Goal: Complete application form

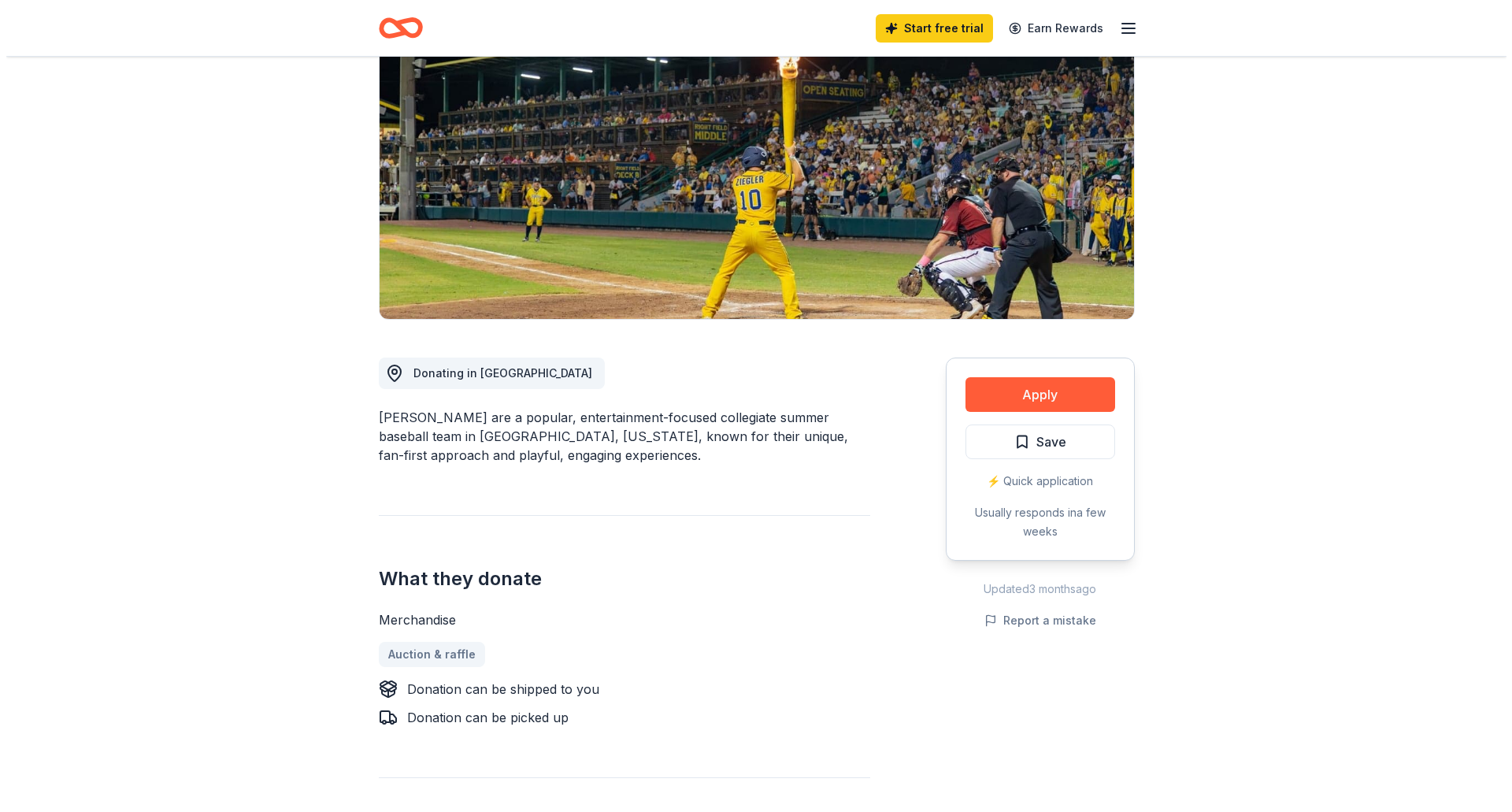
scroll to position [157, 0]
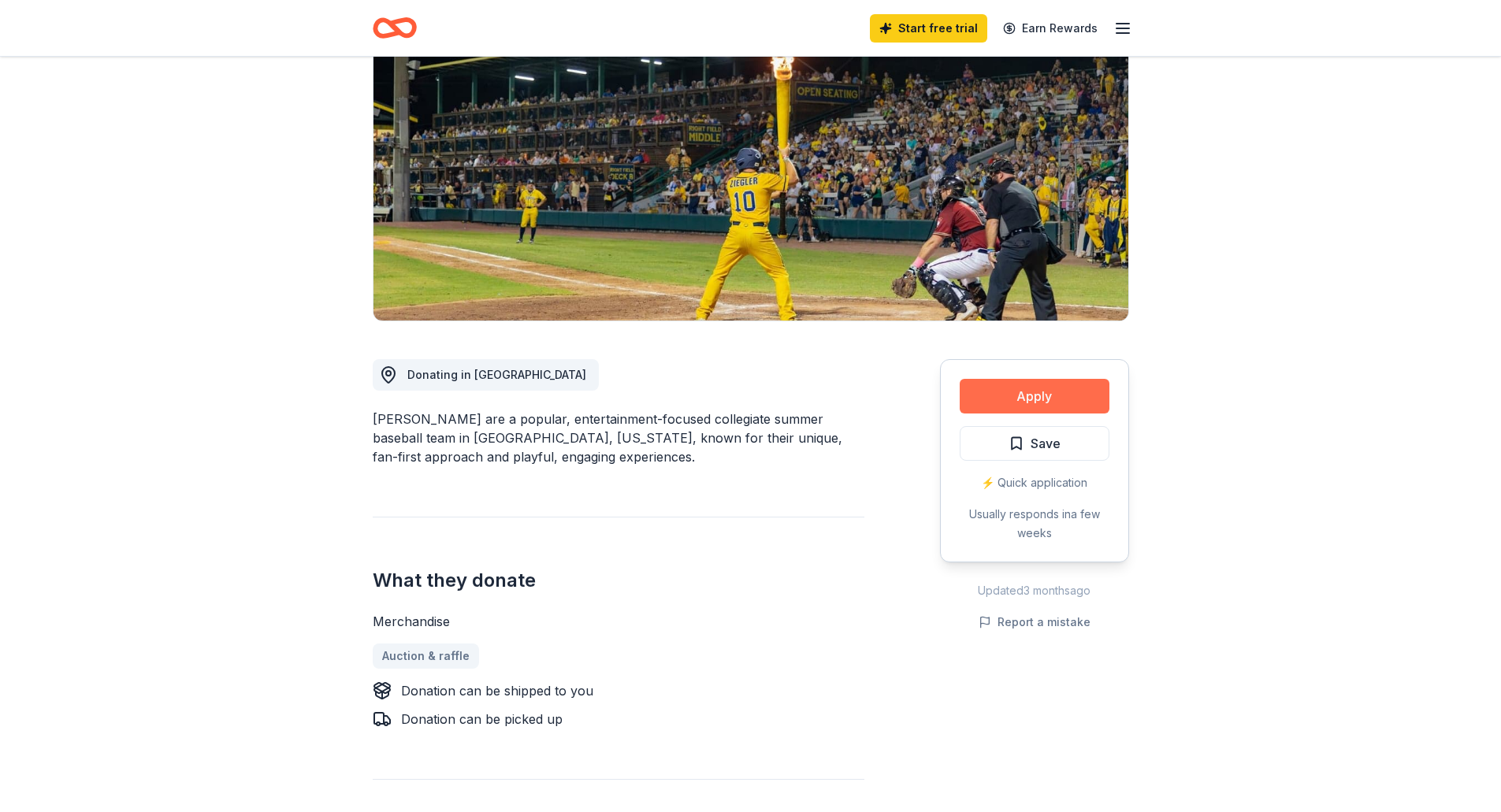
click at [1024, 390] on button "Apply" at bounding box center [1034, 397] width 150 height 35
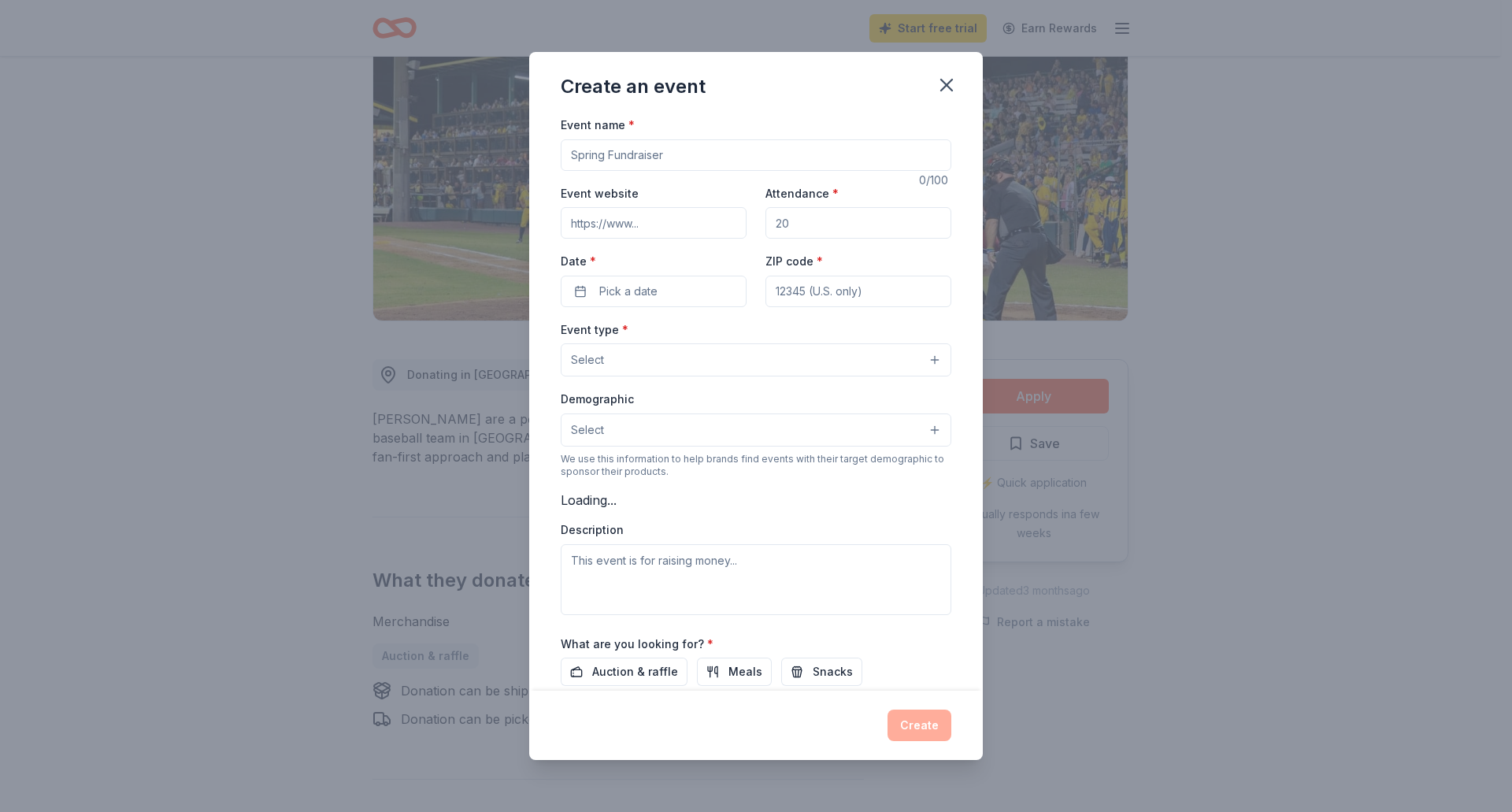
click at [676, 148] on input "Event name *" at bounding box center [756, 155] width 391 height 32
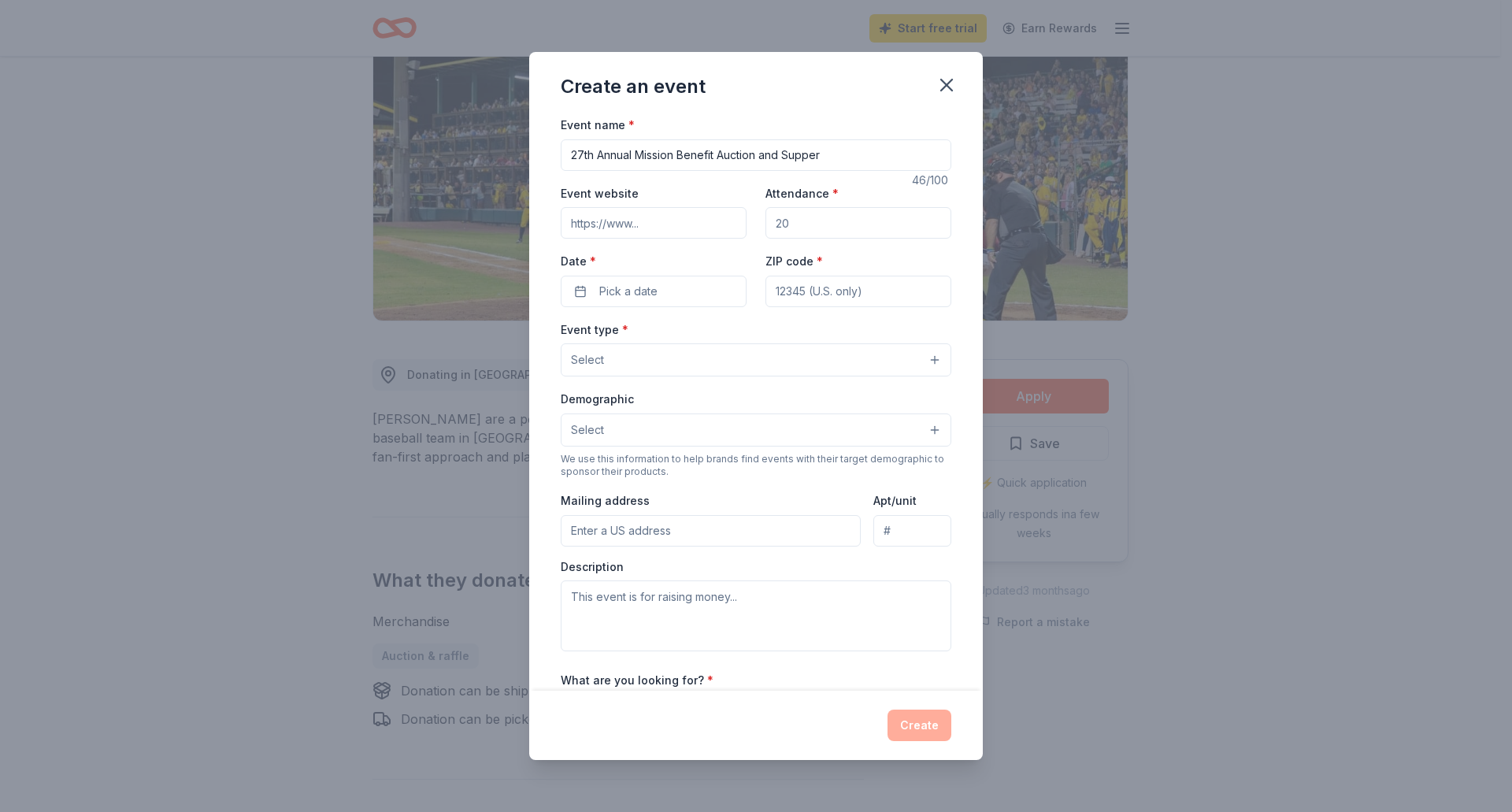
type input "27th Annual Mission Benefit Auction and Supper"
type input "[DOMAIN_NAME]"
click at [819, 220] on input "Attendance *" at bounding box center [858, 223] width 186 height 32
type input "400"
click at [681, 275] on button "Pick a date" at bounding box center [654, 291] width 186 height 32
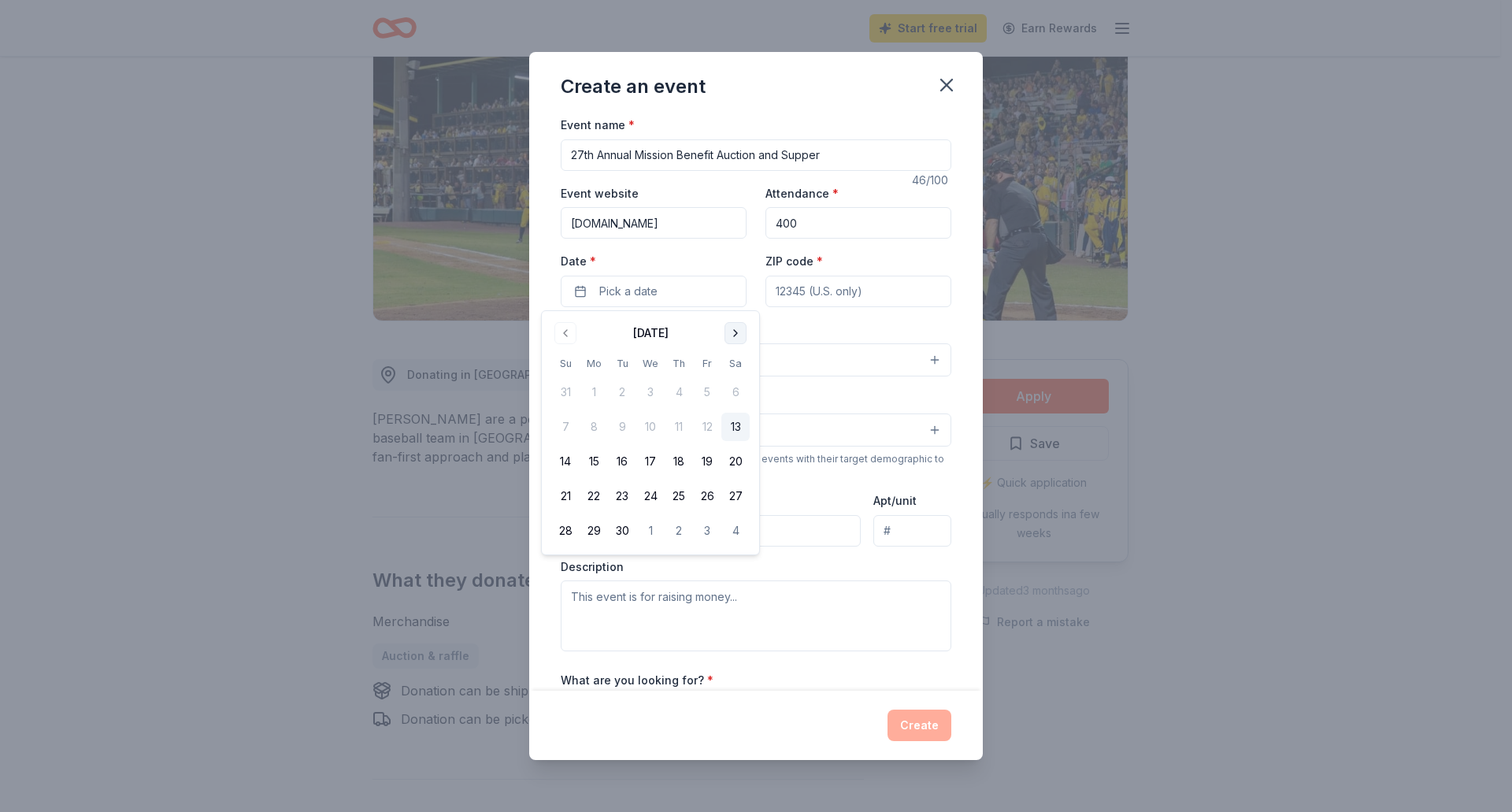
click at [741, 326] on button "Go to next month" at bounding box center [736, 333] width 22 height 22
click at [740, 431] on button "8" at bounding box center [736, 427] width 28 height 28
click at [889, 281] on input "ZIP code *" at bounding box center [858, 291] width 186 height 32
type input "61745"
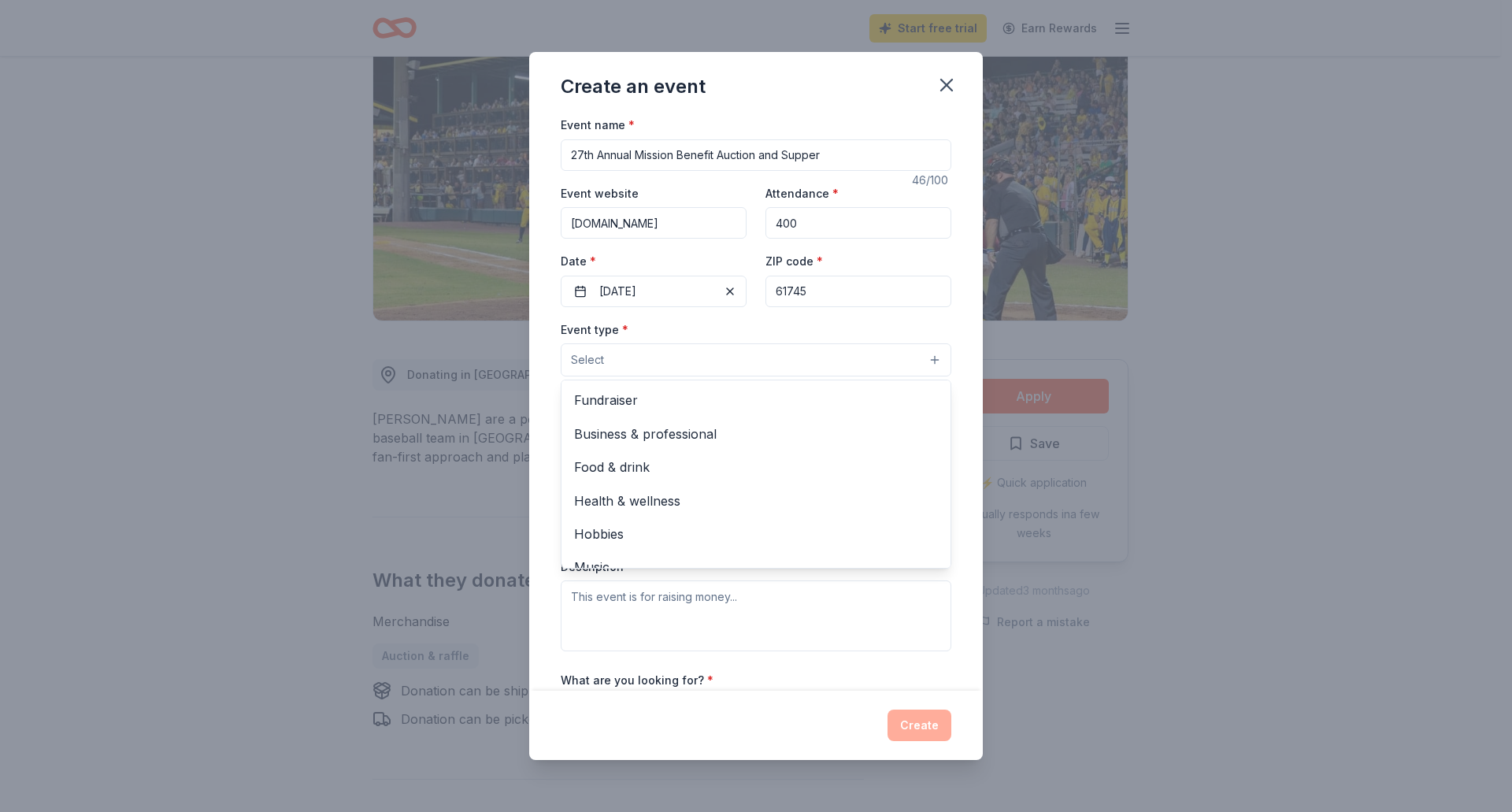
click at [587, 354] on span "Select" at bounding box center [588, 360] width 33 height 19
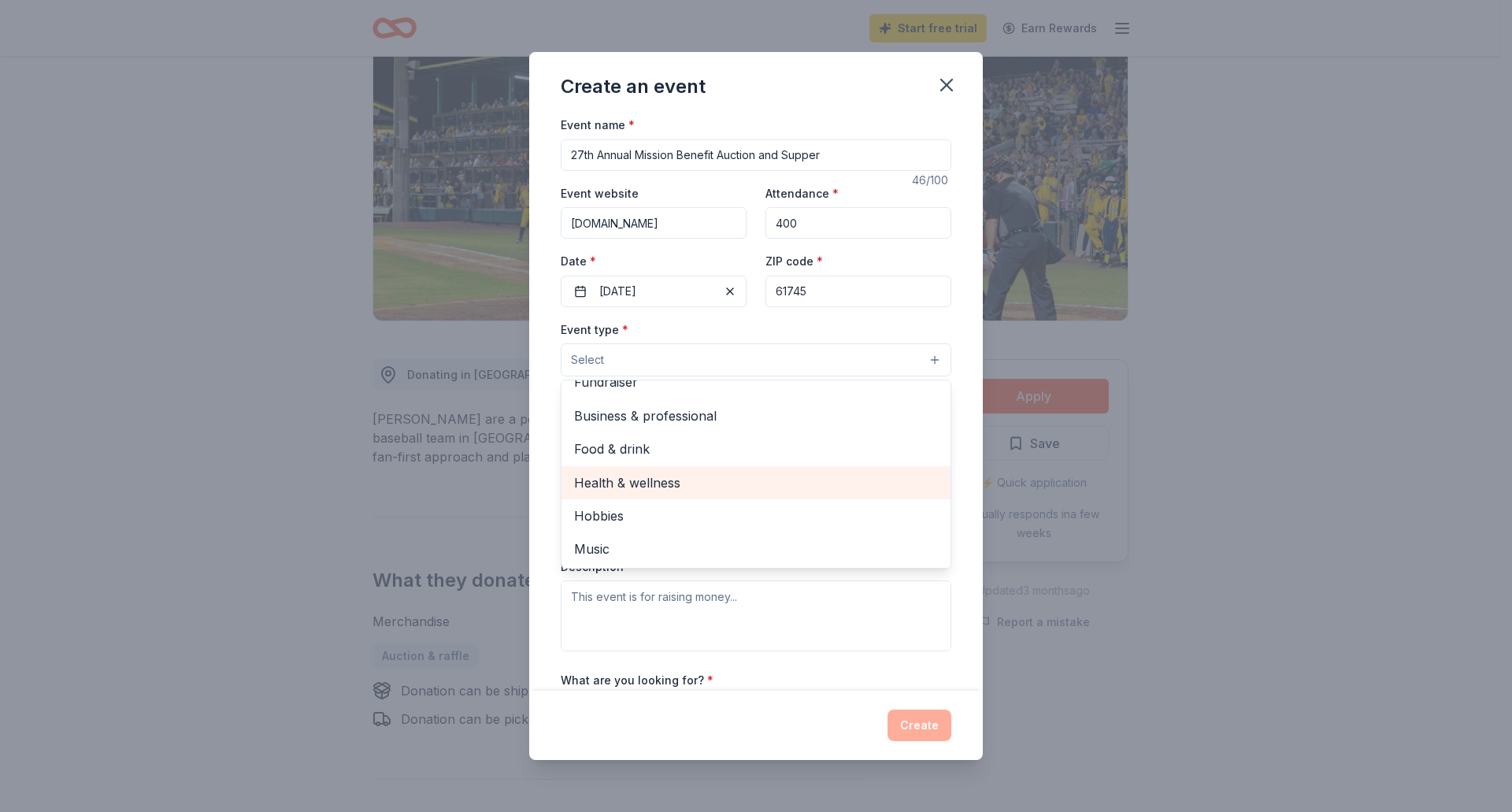
scroll to position [0, 0]
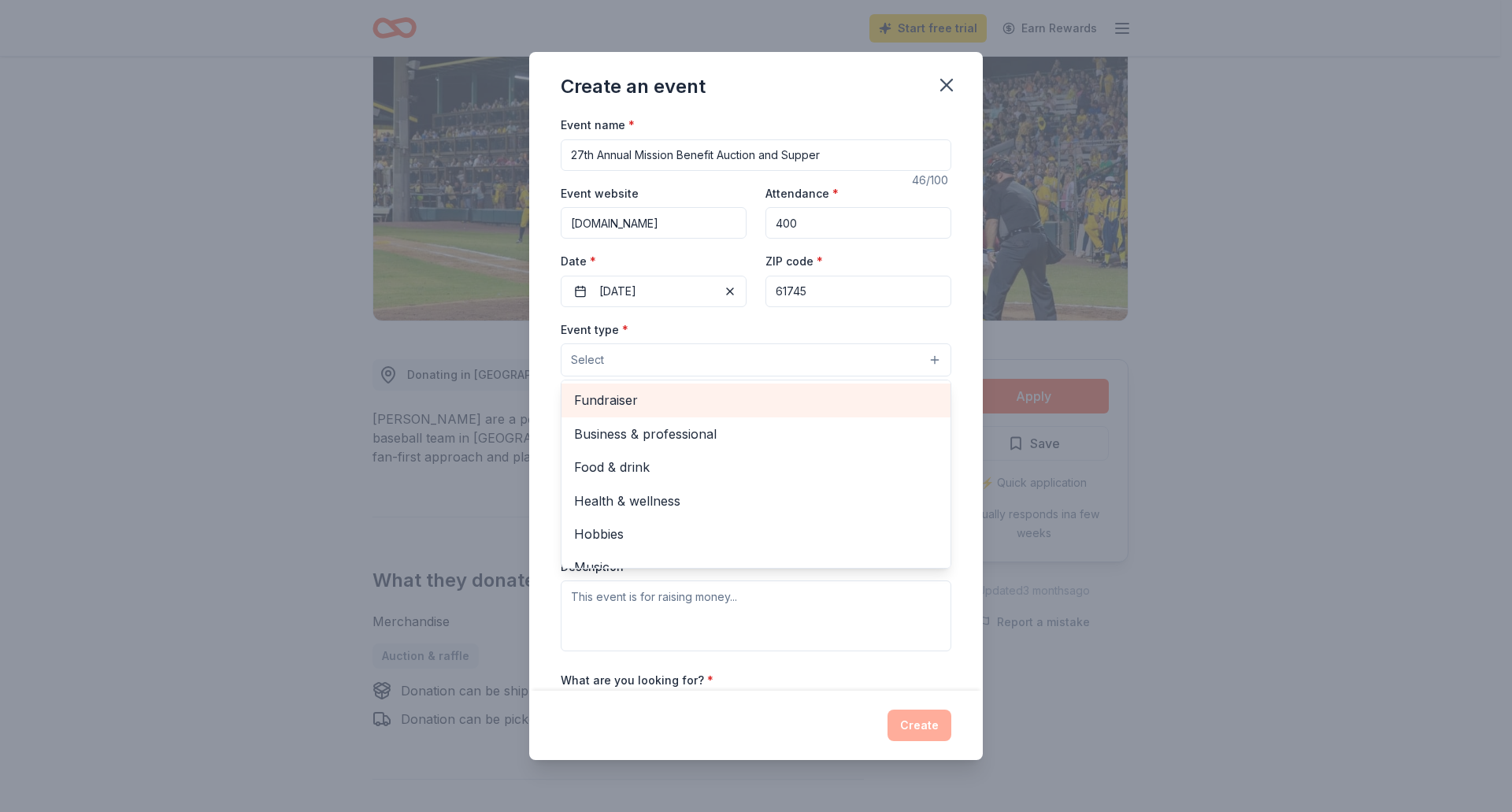
click at [616, 394] on span "Fundraiser" at bounding box center [756, 400] width 364 height 21
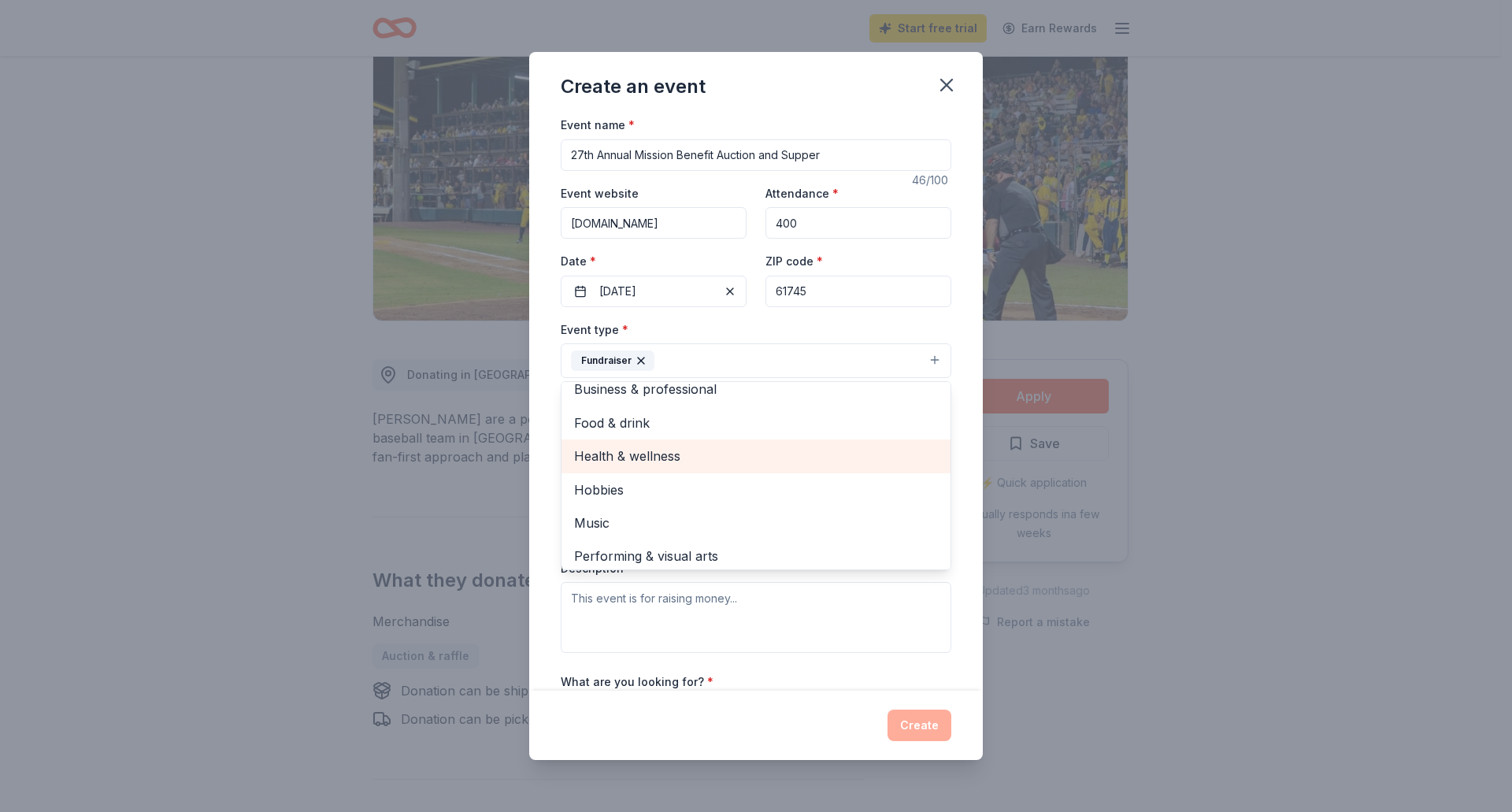
scroll to position [19, 0]
click at [961, 344] on div "Event name * 27th Annual Mission Benefit Auction and Supper 46 /100 Event websi…" at bounding box center [756, 402] width 453 height 575
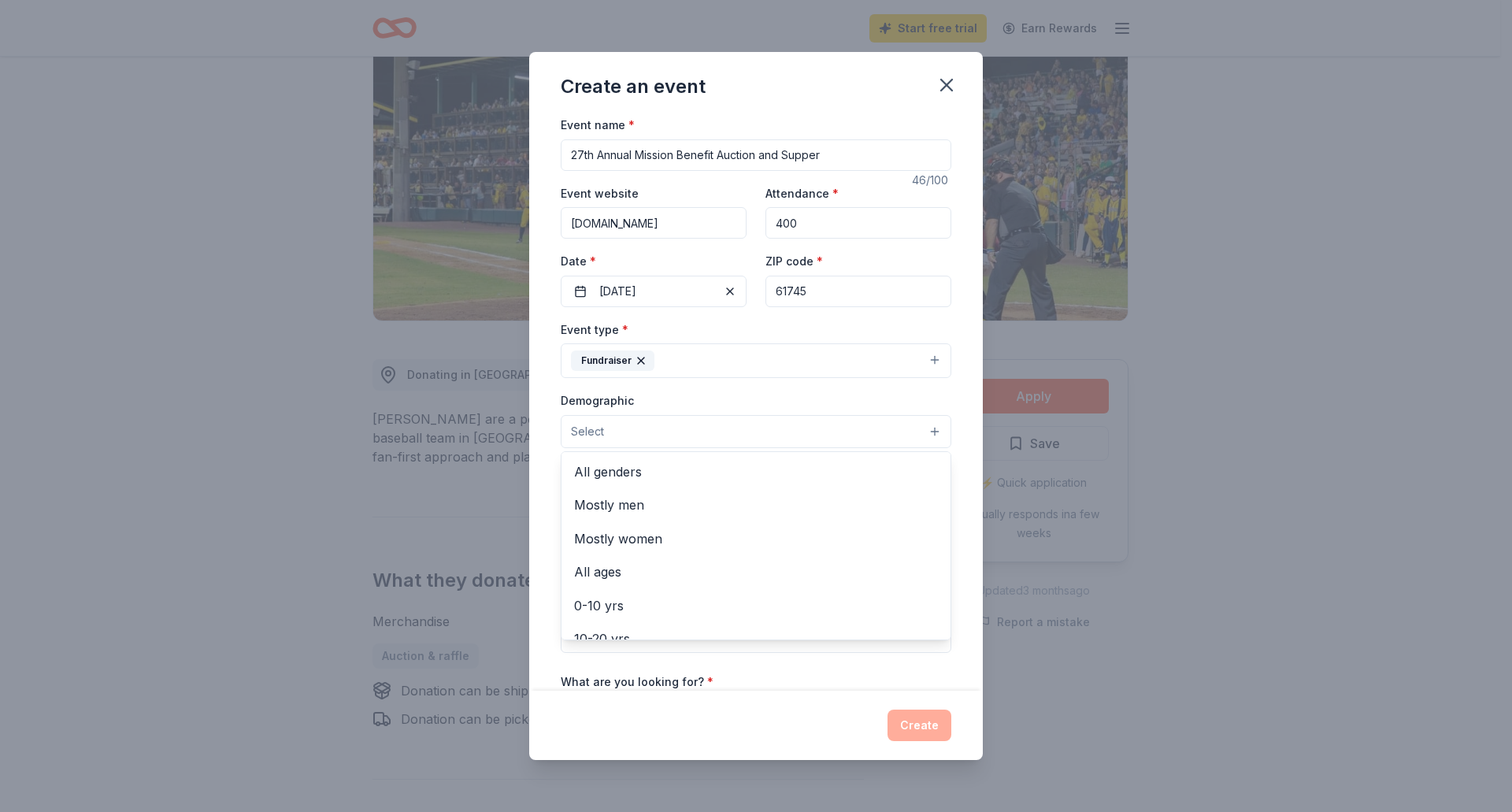
click at [694, 429] on button "Select" at bounding box center [756, 431] width 391 height 33
click at [609, 482] on span "All genders" at bounding box center [756, 472] width 364 height 21
click at [604, 537] on span "All ages" at bounding box center [756, 541] width 364 height 21
click at [961, 475] on div "Event name * 27th Annual Mission Benefit Auction and Supper 46 /100 Event websi…" at bounding box center [756, 402] width 453 height 575
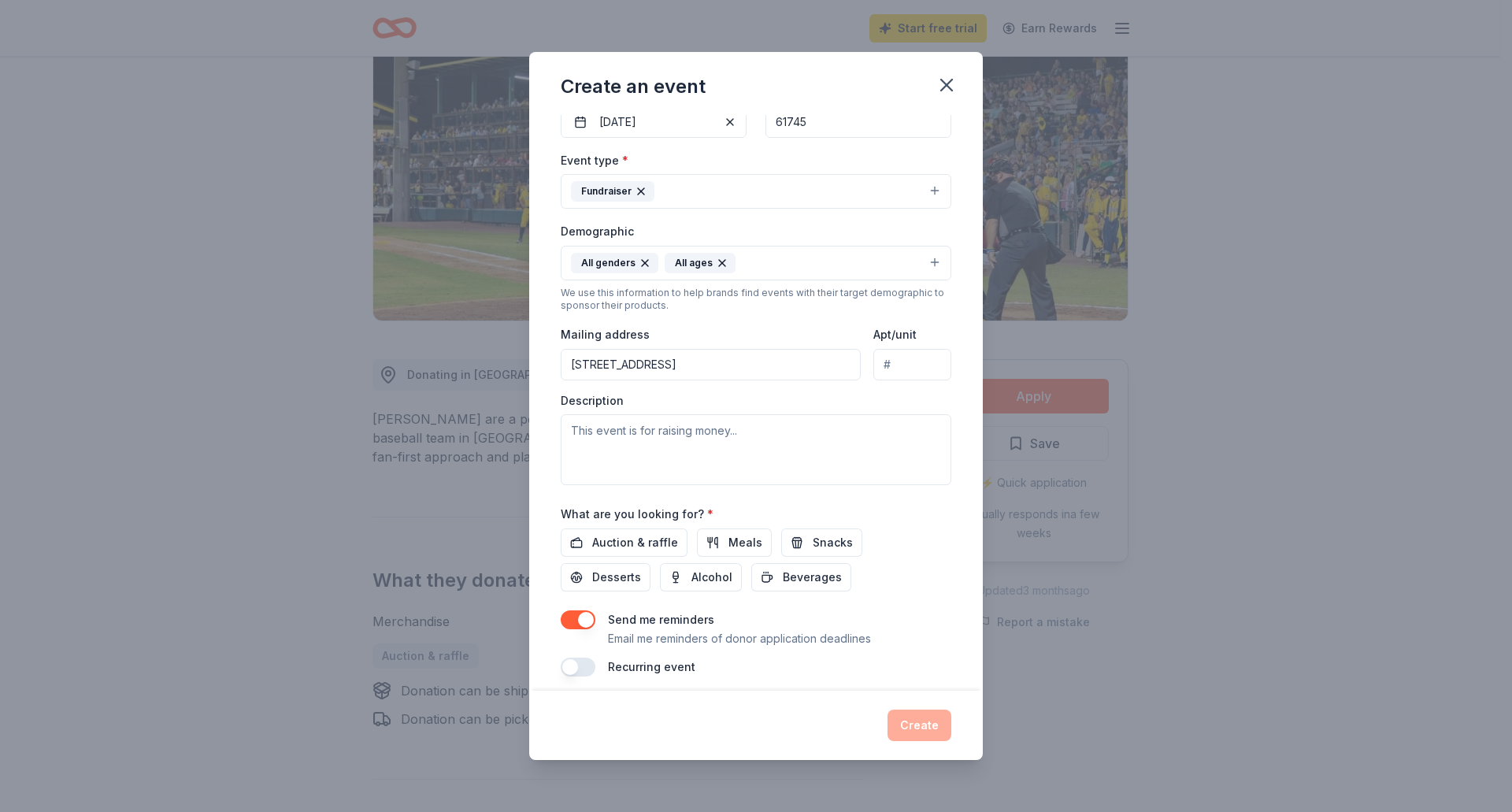
scroll to position [180, 0]
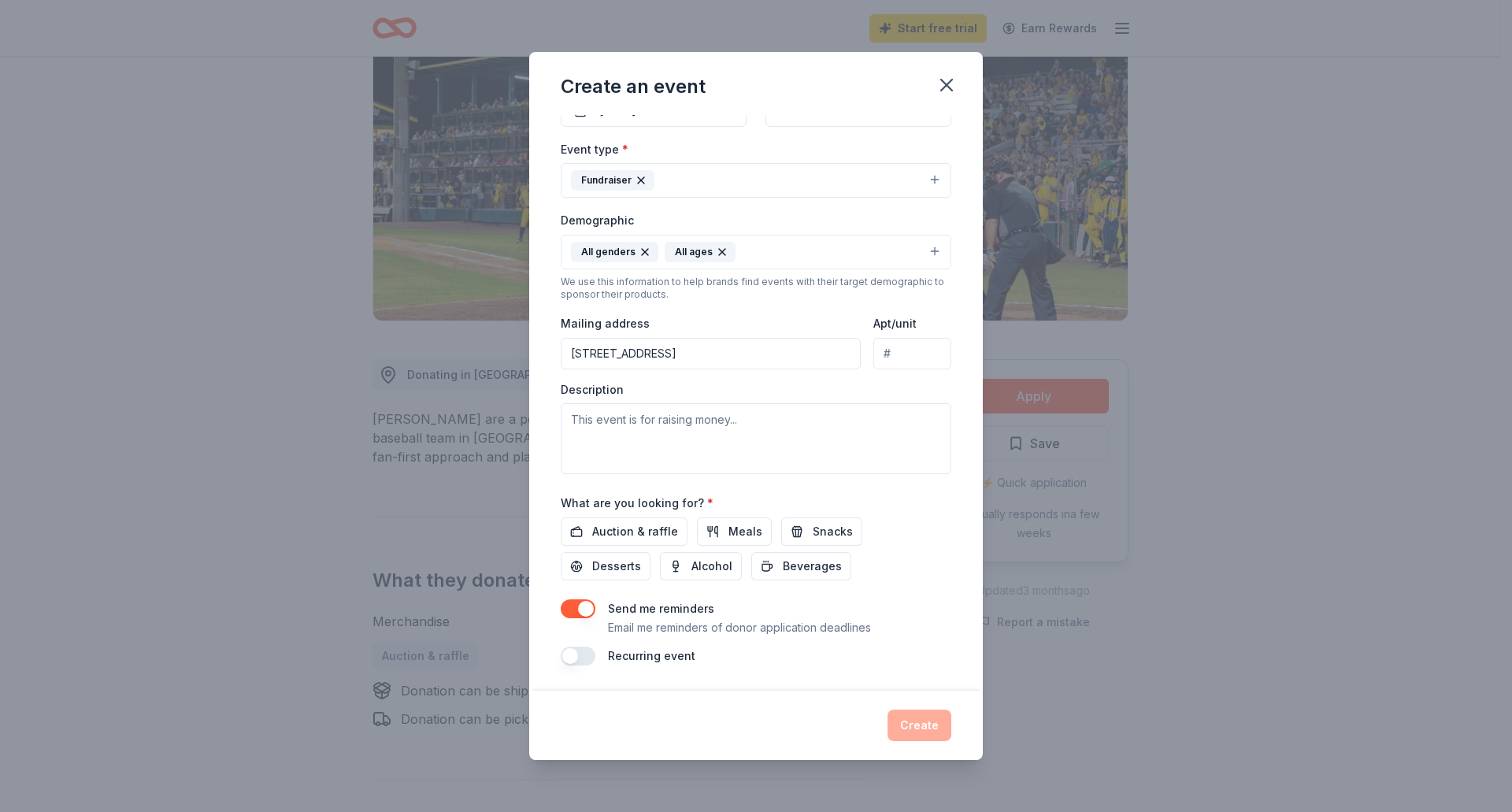
click at [728, 339] on input "[STREET_ADDRESS]" at bounding box center [711, 354] width 300 height 32
type input "[STREET_ADDRESS]"
click at [612, 425] on textarea at bounding box center [756, 439] width 391 height 71
click at [845, 446] on textarea at bounding box center [756, 439] width 391 height 71
paste textarea "We work with children and teens to assist with food insecurities, help with dis…"
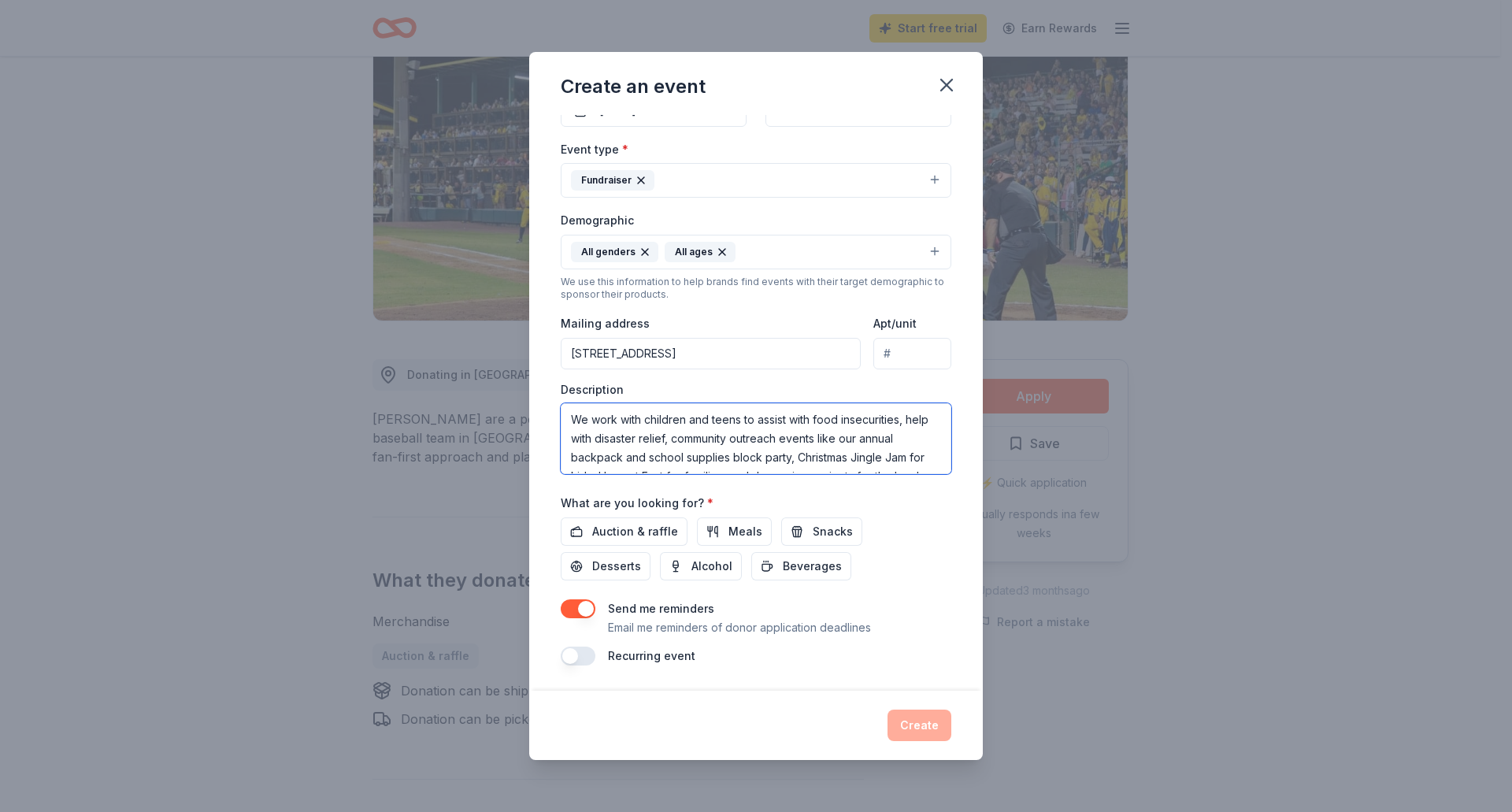
scroll to position [142, 0]
type textarea "We work with children and teens to assist with food insecurities, help with dis…"
click at [612, 526] on span "Auction & raffle" at bounding box center [635, 532] width 85 height 19
click at [571, 605] on button "button" at bounding box center [578, 609] width 35 height 19
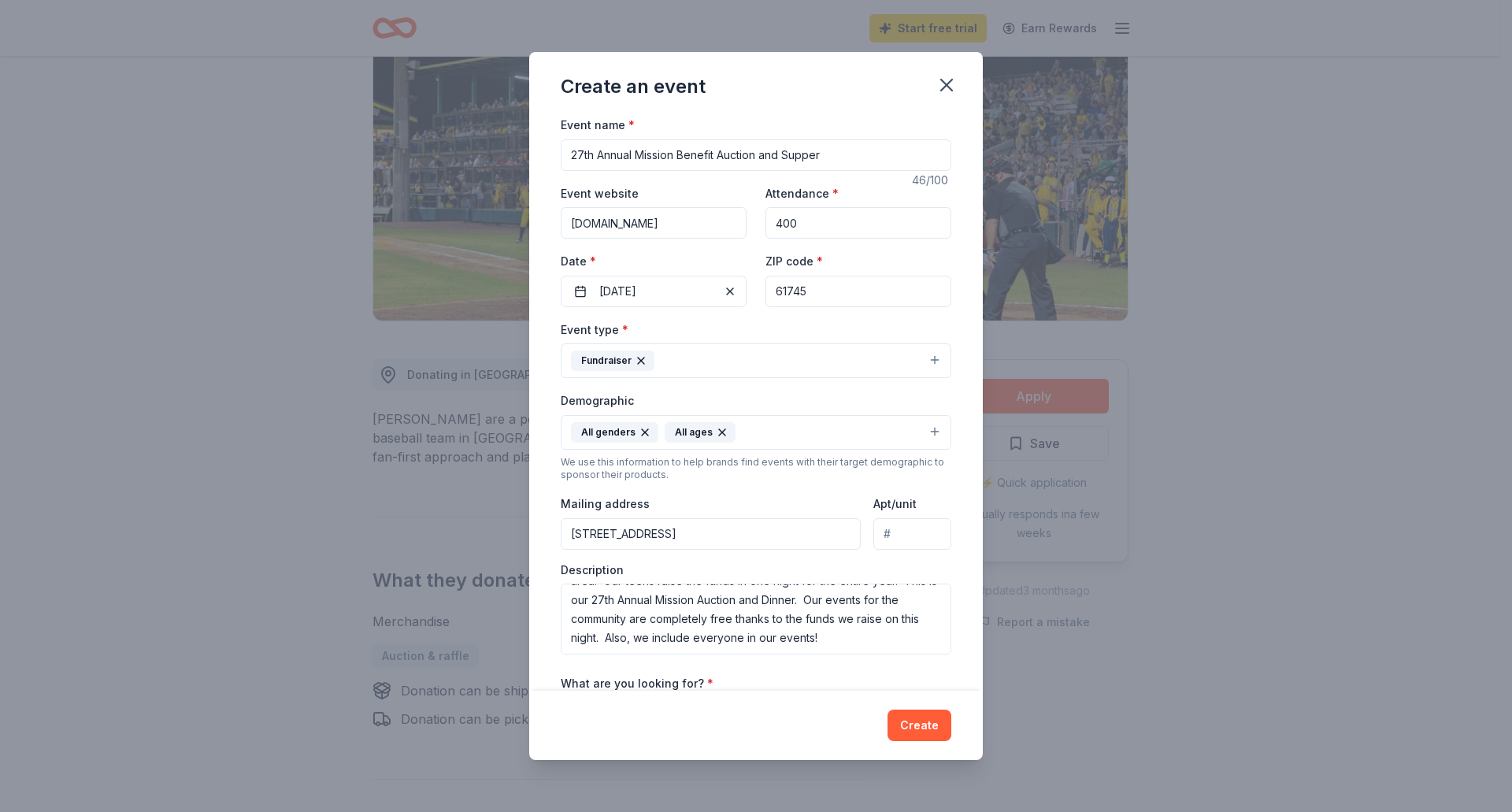
scroll to position [151, 0]
click at [610, 625] on textarea "We work with children and teens to assist with food insecurities, help with dis…" at bounding box center [756, 619] width 391 height 71
click at [683, 637] on textarea "We work with children and teens to assist with food insecurities, help with dis…" at bounding box center [756, 619] width 391 height 71
drag, startPoint x: 622, startPoint y: 638, endPoint x: 533, endPoint y: 527, distance: 142.3
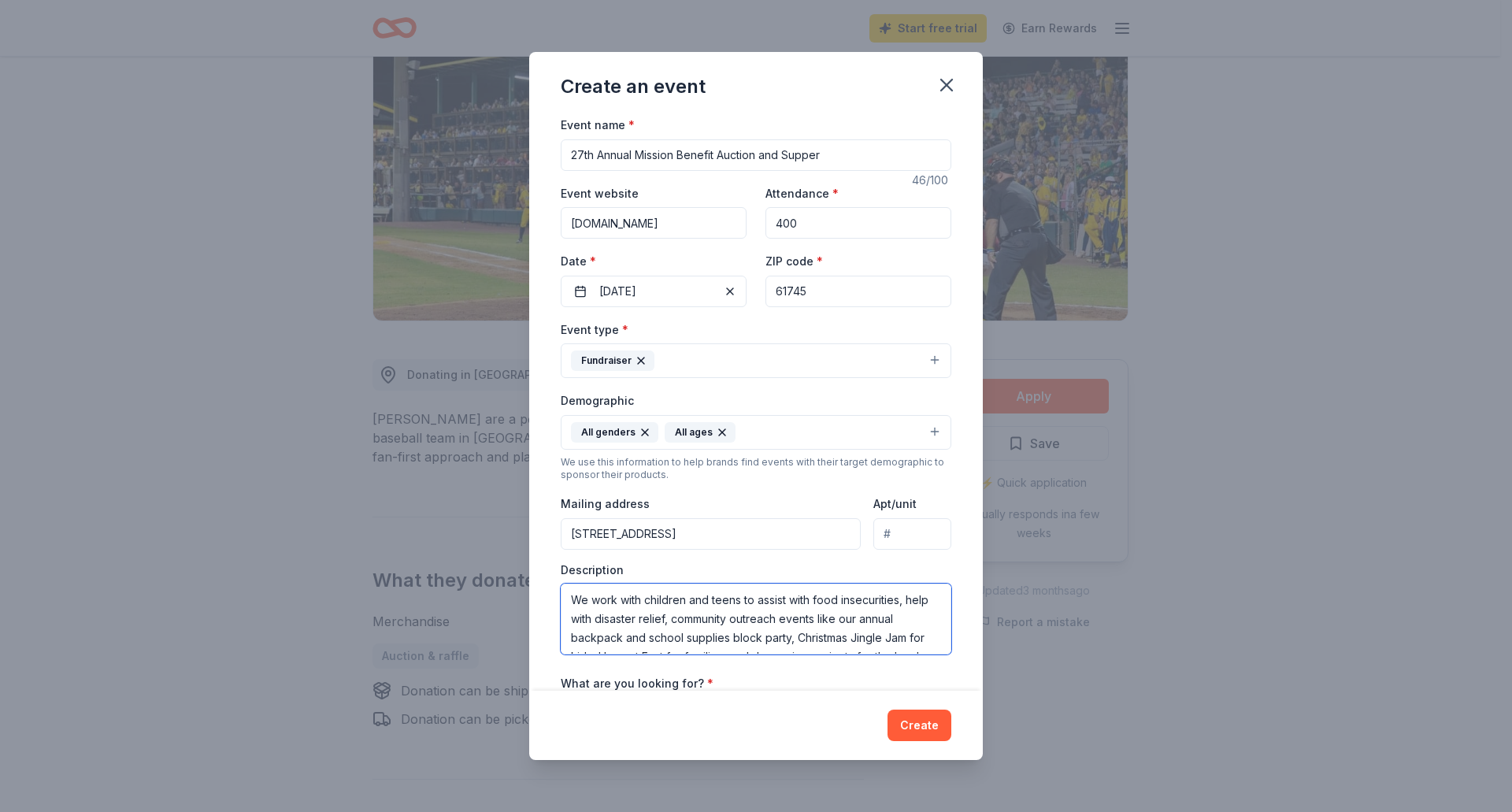
click at [533, 527] on div "Event name * 27th Annual Mission Benefit Auction and Supper 46 /100 Event websi…" at bounding box center [756, 402] width 453 height 575
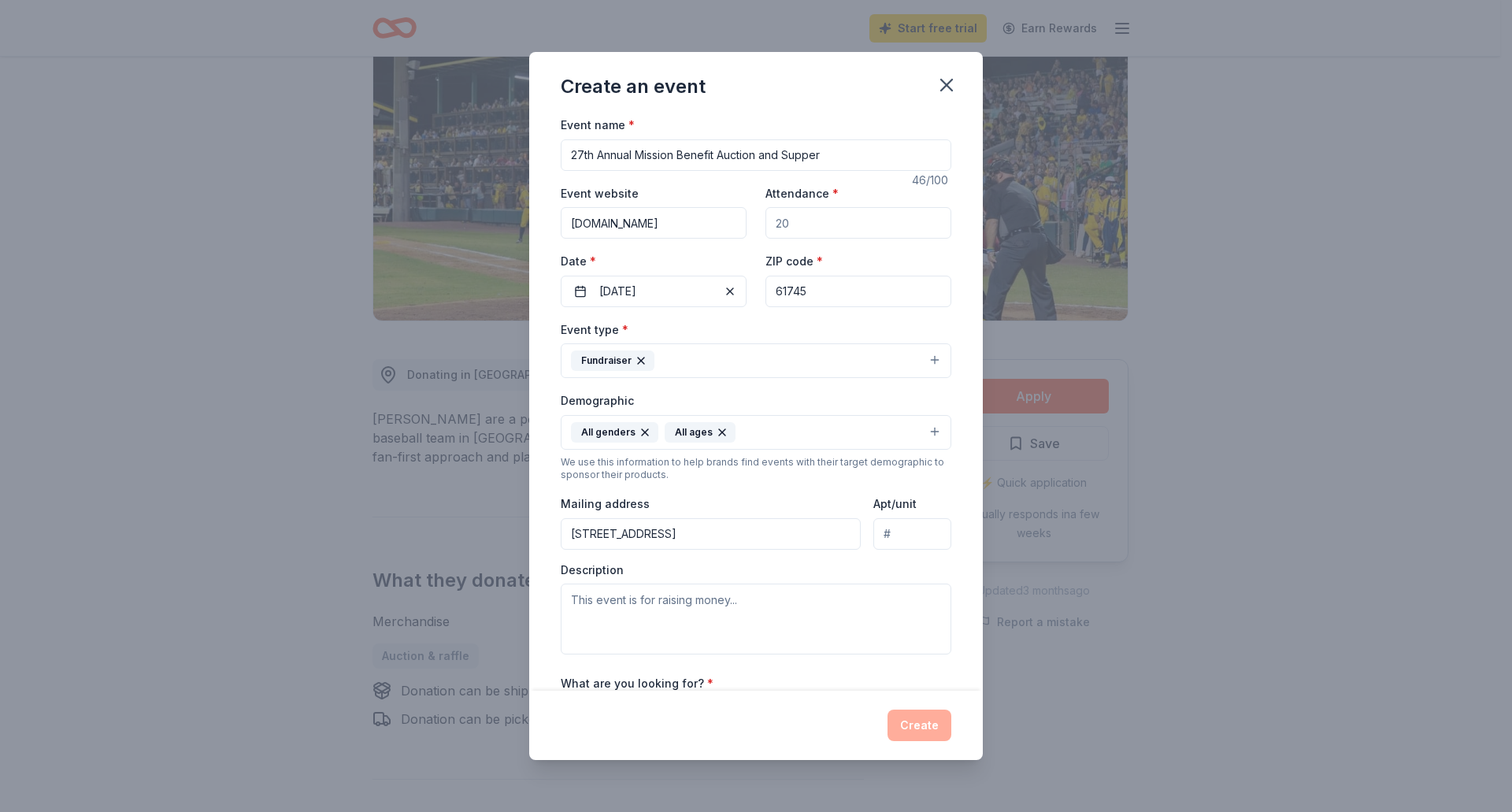
type input "400"
click at [612, 603] on textarea at bounding box center [756, 619] width 391 height 71
click at [690, 537] on input "[STREET_ADDRESS]" at bounding box center [711, 534] width 300 height 32
type input "[STREET_ADDRESS]"
click at [752, 604] on textarea at bounding box center [756, 619] width 391 height 71
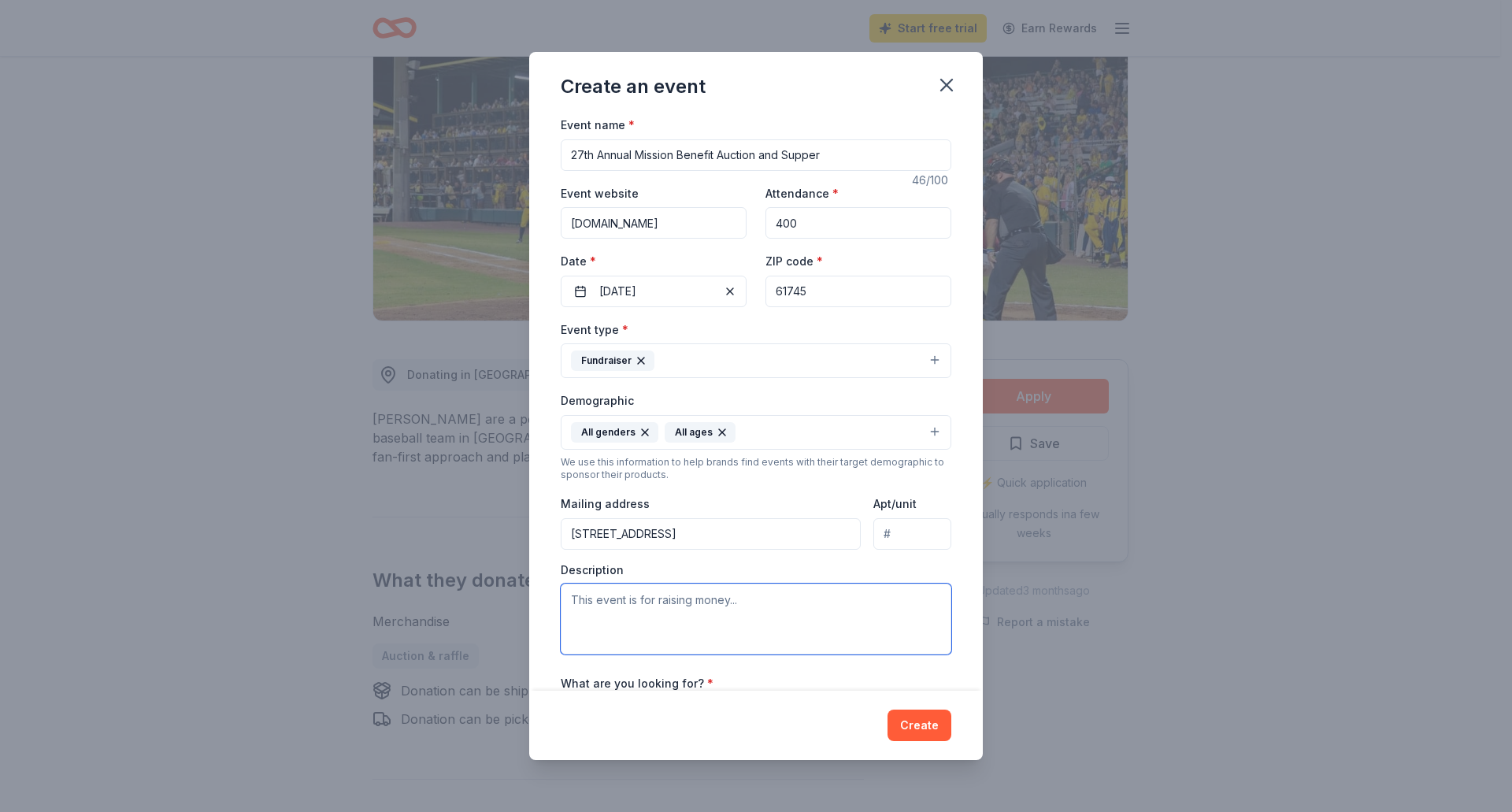
click at [597, 609] on textarea at bounding box center [756, 619] width 391 height 71
paste textarea "We work with children and teens to assist with food insecurities, help with dis…"
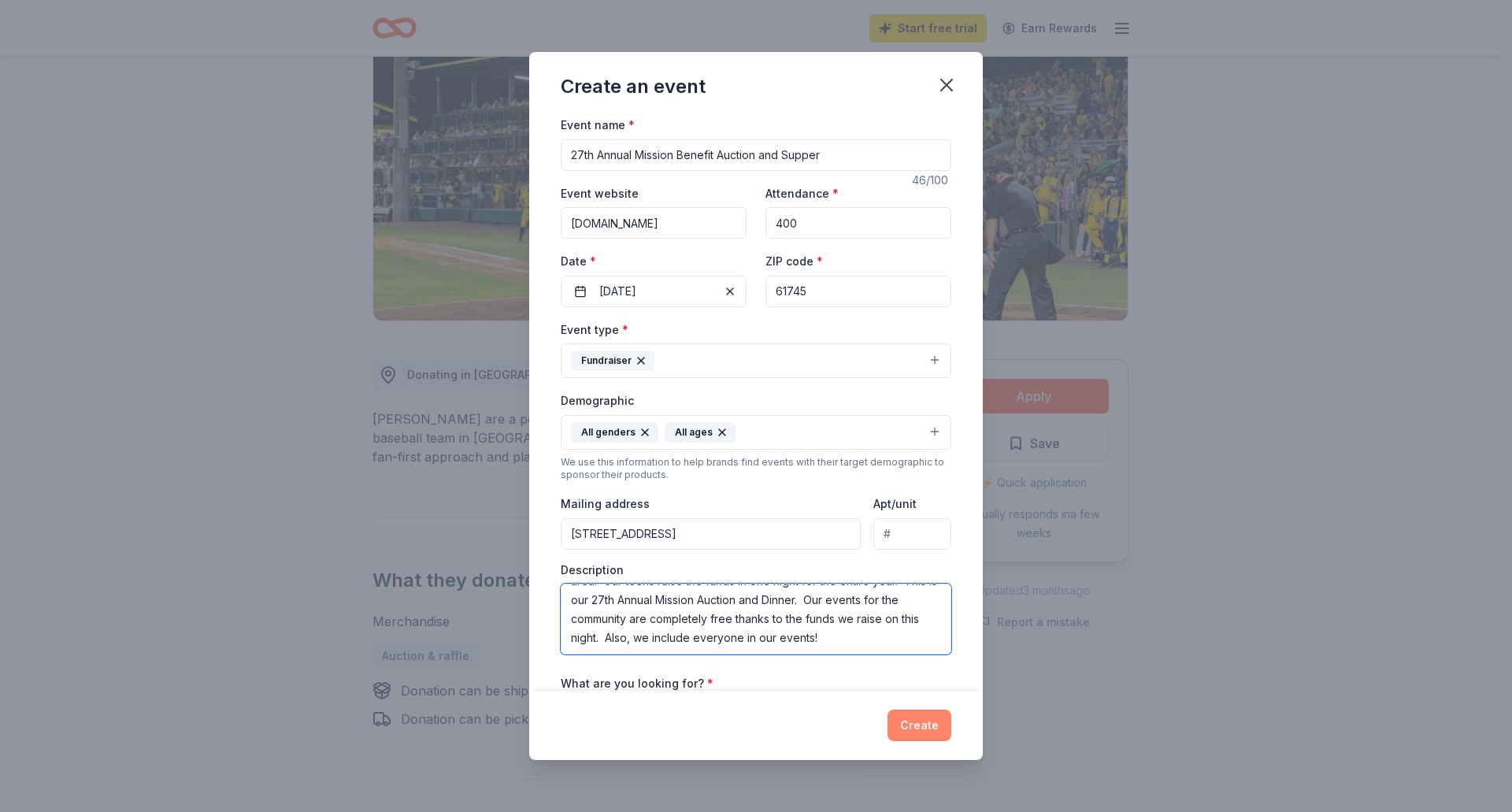
type textarea "We work with children and teens to assist with food insecurities, help with dis…"
click at [919, 723] on button "Create" at bounding box center [919, 726] width 64 height 32
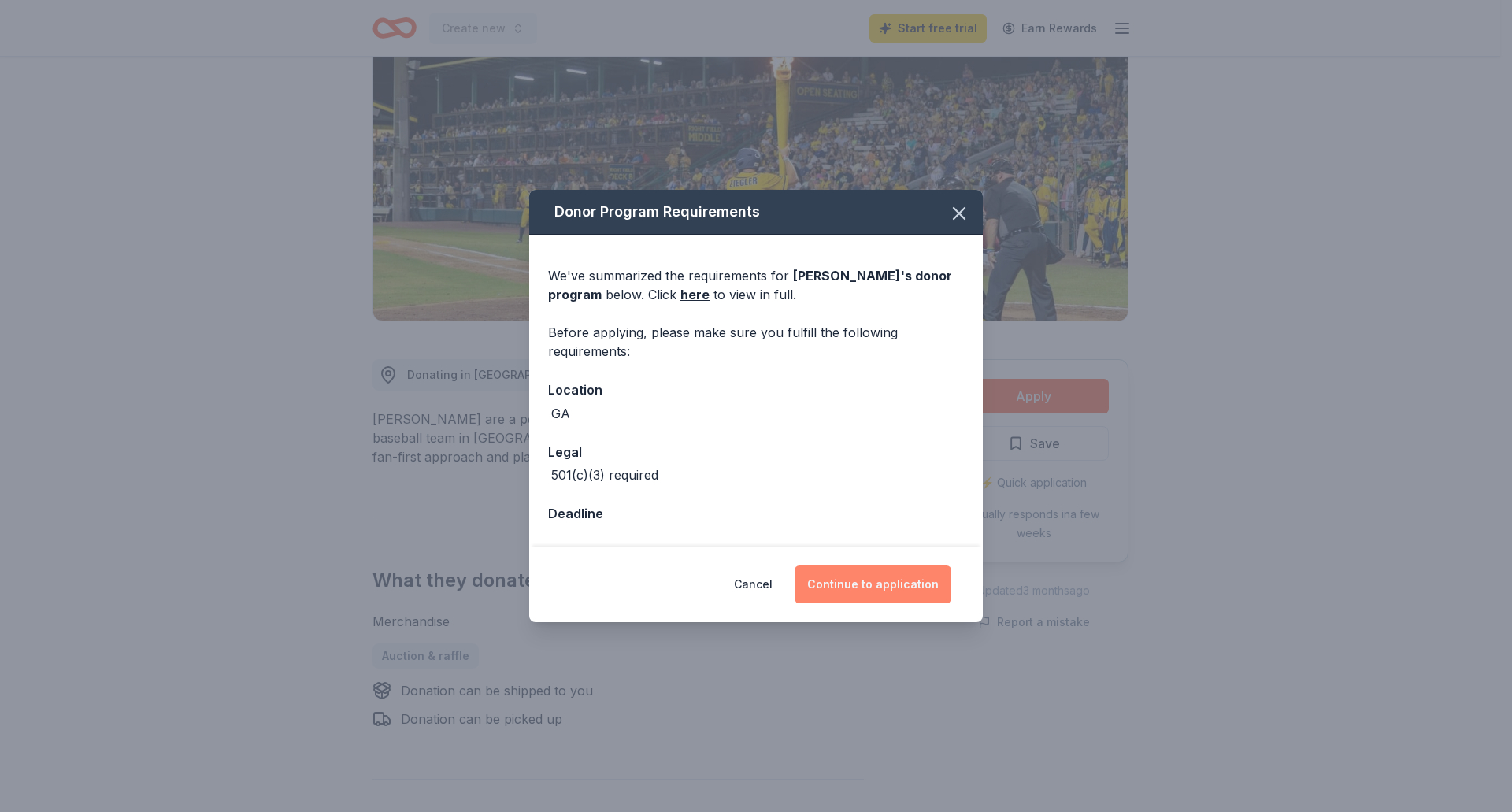
click at [875, 588] on button "Continue to application" at bounding box center [873, 585] width 157 height 38
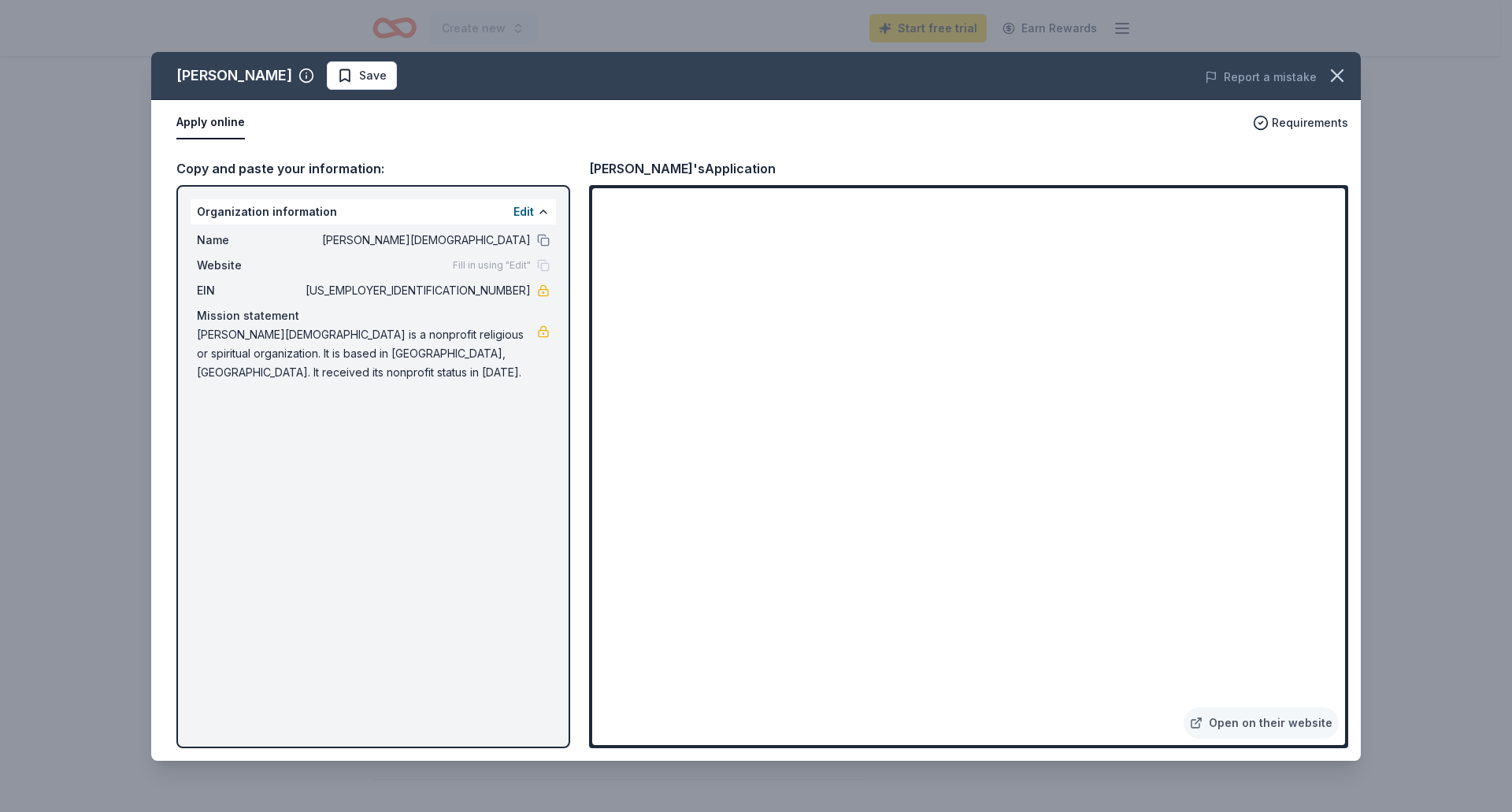
drag, startPoint x: 1340, startPoint y: 241, endPoint x: 1331, endPoint y: 376, distance: 135.3
click at [1331, 376] on div "[PERSON_NAME] Save Report a mistake Apply online Requirements Copy and paste yo…" at bounding box center [756, 407] width 1210 height 709
click at [1336, 306] on div "[PERSON_NAME] Save Report a mistake Apply online Requirements Copy and paste yo…" at bounding box center [756, 407] width 1210 height 709
drag, startPoint x: 1339, startPoint y: 256, endPoint x: 1336, endPoint y: 321, distance: 65.1
click at [1336, 321] on div "[PERSON_NAME] Save Report a mistake Apply online Requirements Copy and paste yo…" at bounding box center [756, 407] width 1210 height 709
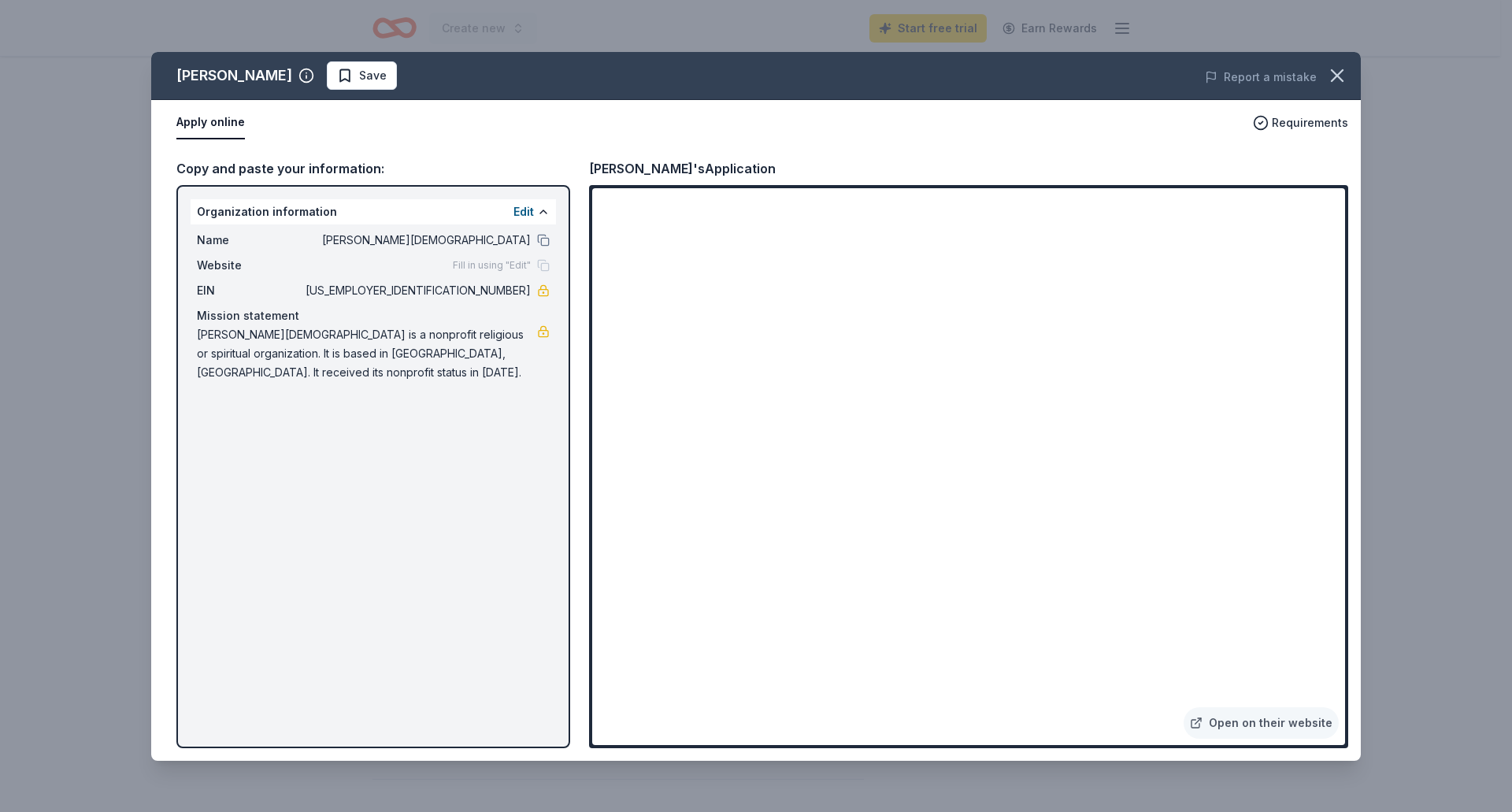
click at [1265, 721] on div "[PERSON_NAME] Save Report a mistake Apply online Requirements Copy and paste yo…" at bounding box center [756, 407] width 1210 height 709
click at [1205, 722] on div "[PERSON_NAME] Save Report a mistake Apply online Requirements Copy and paste yo…" at bounding box center [756, 407] width 1210 height 709
click at [436, 452] on div "[PERSON_NAME] Save Report a mistake Apply online Requirements Copy and paste yo…" at bounding box center [756, 407] width 1210 height 709
click at [477, 270] on div "[PERSON_NAME] Save Report a mistake Apply online Requirements Copy and paste yo…" at bounding box center [756, 407] width 1210 height 709
click at [491, 261] on div "[PERSON_NAME] Save Report a mistake Apply online Requirements Copy and paste yo…" at bounding box center [756, 407] width 1210 height 709
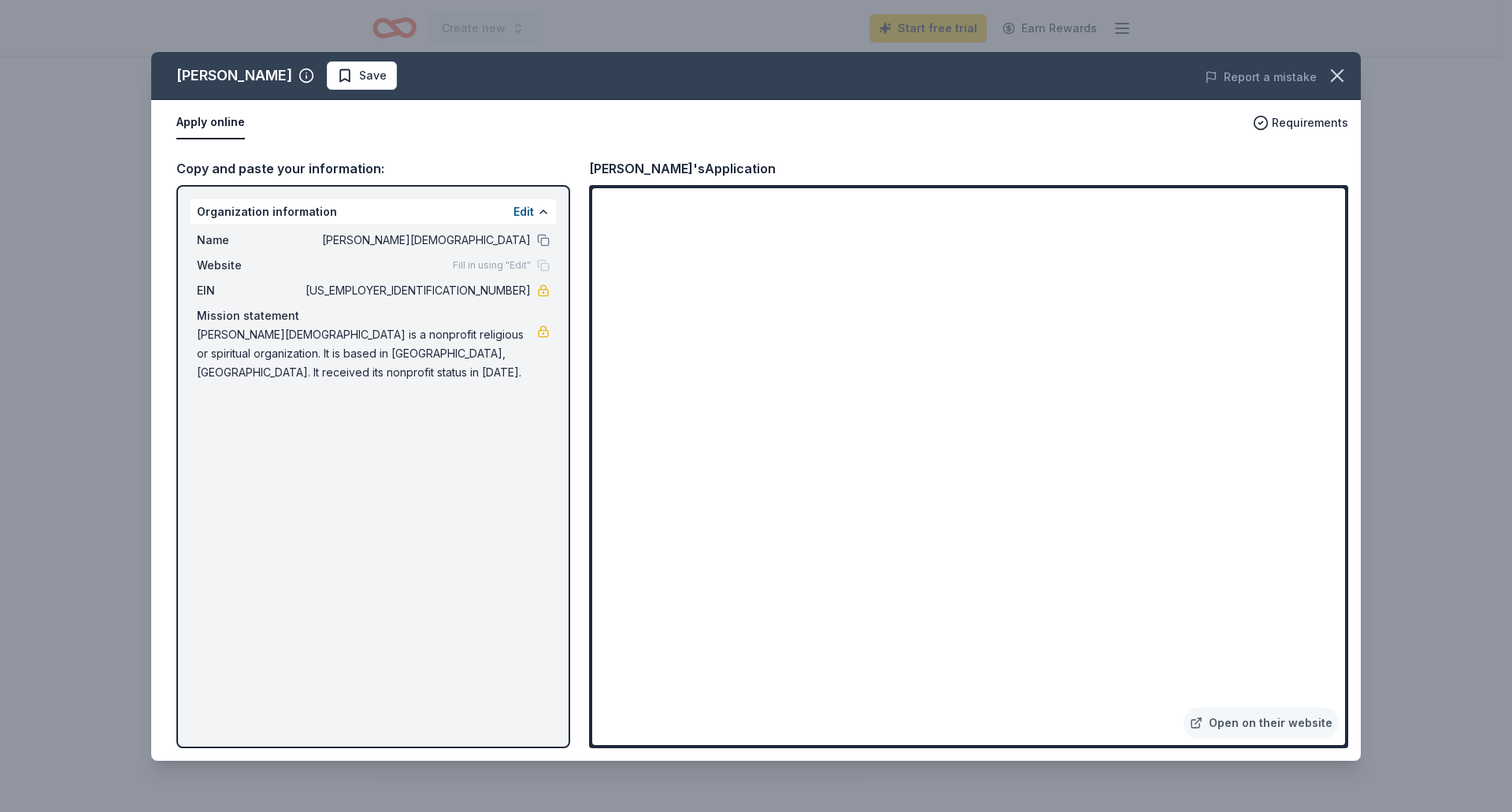
click at [503, 211] on div "[PERSON_NAME] Save Report a mistake Apply online Requirements Copy and paste yo…" at bounding box center [756, 407] width 1210 height 709
click at [545, 219] on div "[PERSON_NAME] Save Report a mistake Apply online Requirements Copy and paste yo…" at bounding box center [756, 407] width 1210 height 709
click at [540, 210] on div "[PERSON_NAME] Save Report a mistake Apply online Requirements Copy and paste yo…" at bounding box center [756, 407] width 1210 height 709
click at [229, 264] on div "[PERSON_NAME] Save Report a mistake Apply online Requirements Copy and paste yo…" at bounding box center [756, 407] width 1210 height 709
click at [520, 208] on div "[PERSON_NAME] Save Report a mistake Apply online Requirements Copy and paste yo…" at bounding box center [756, 407] width 1210 height 709
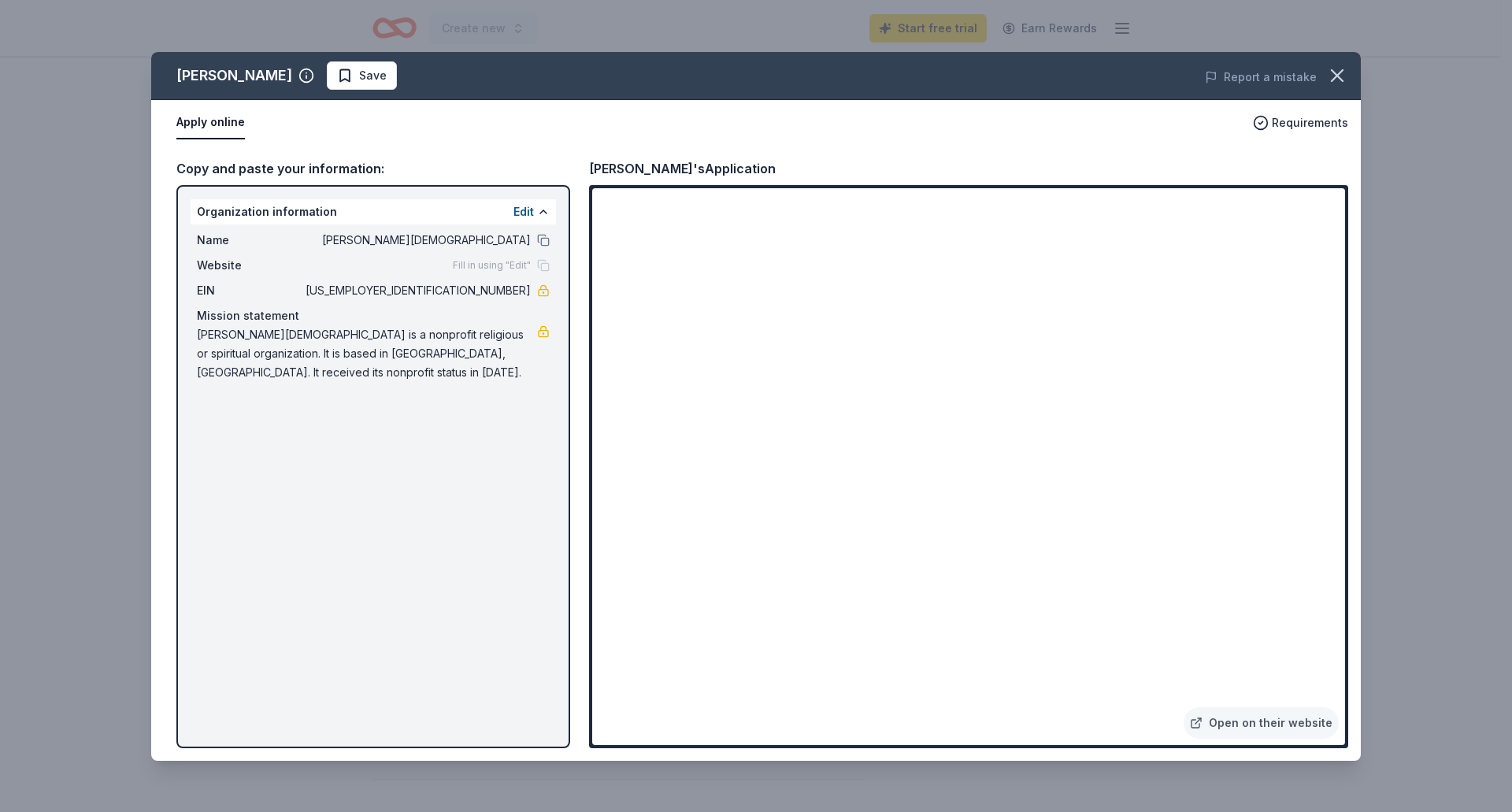
click at [185, 121] on div "[PERSON_NAME] Save Report a mistake Apply online Requirements Copy and paste yo…" at bounding box center [756, 407] width 1210 height 709
click at [382, 70] on div "[PERSON_NAME] Save Report a mistake Apply online Requirements Copy and paste yo…" at bounding box center [756, 407] width 1210 height 709
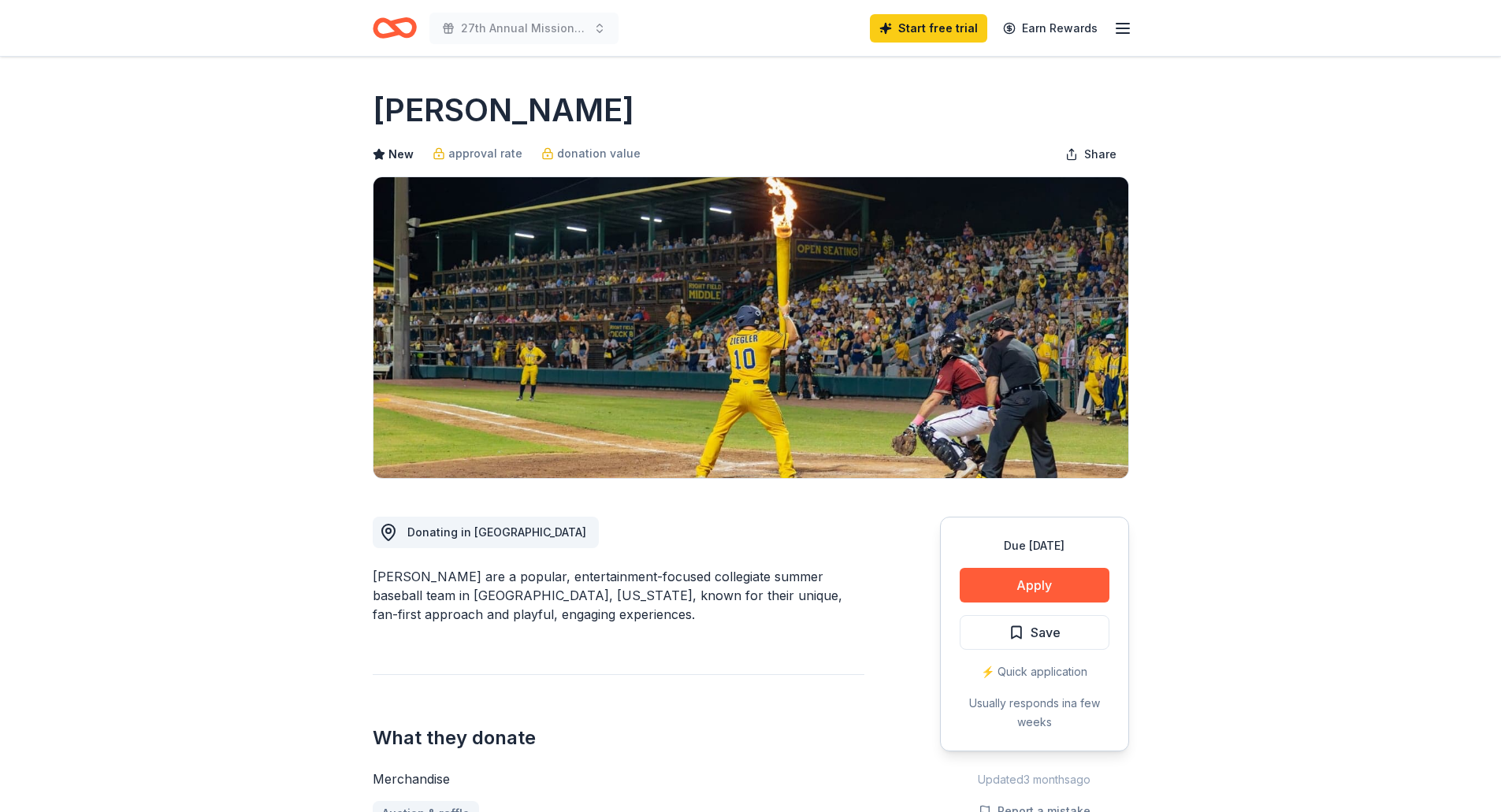
scroll to position [157, 0]
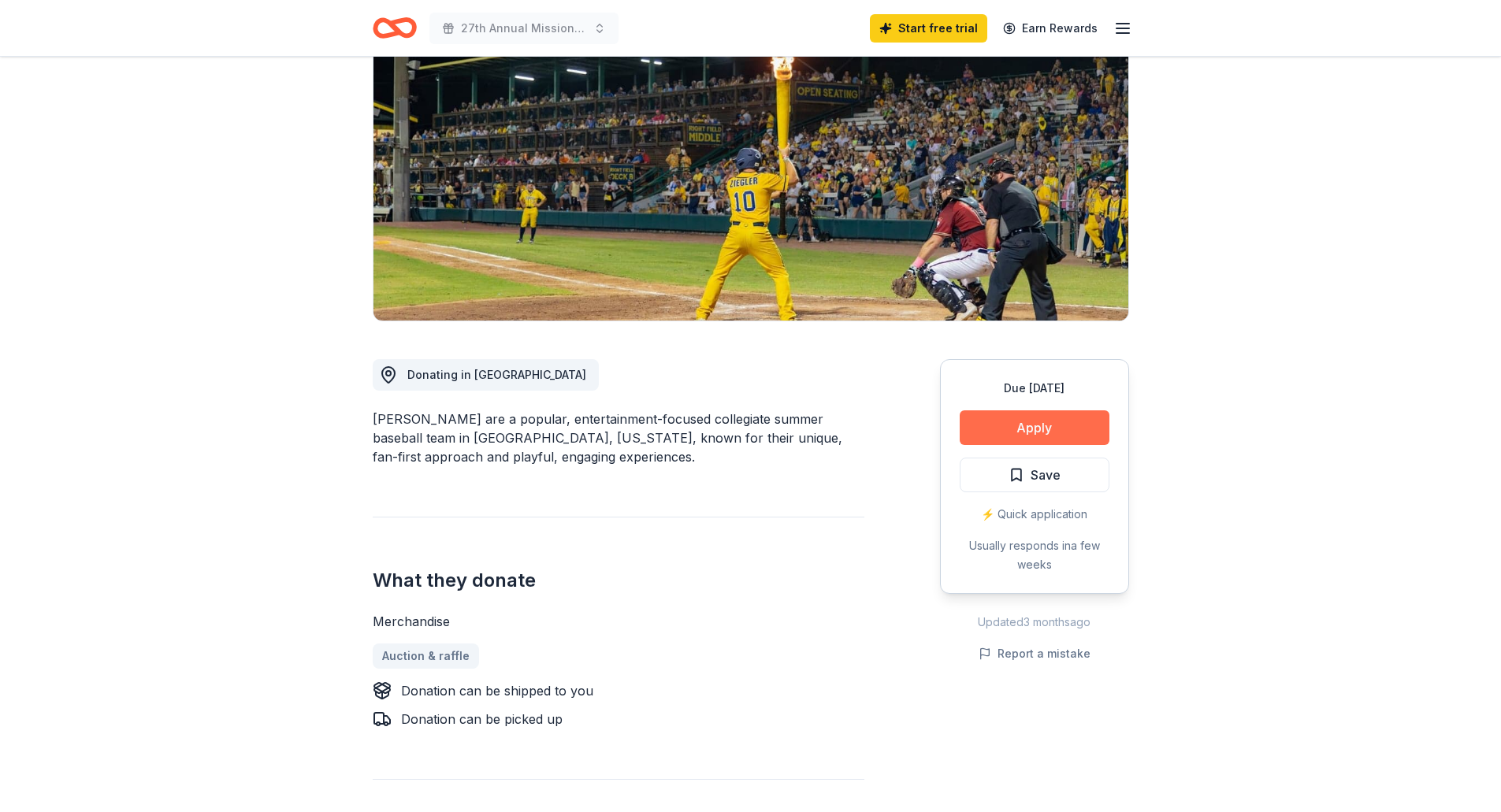
click at [1031, 428] on button "Apply" at bounding box center [1034, 428] width 150 height 35
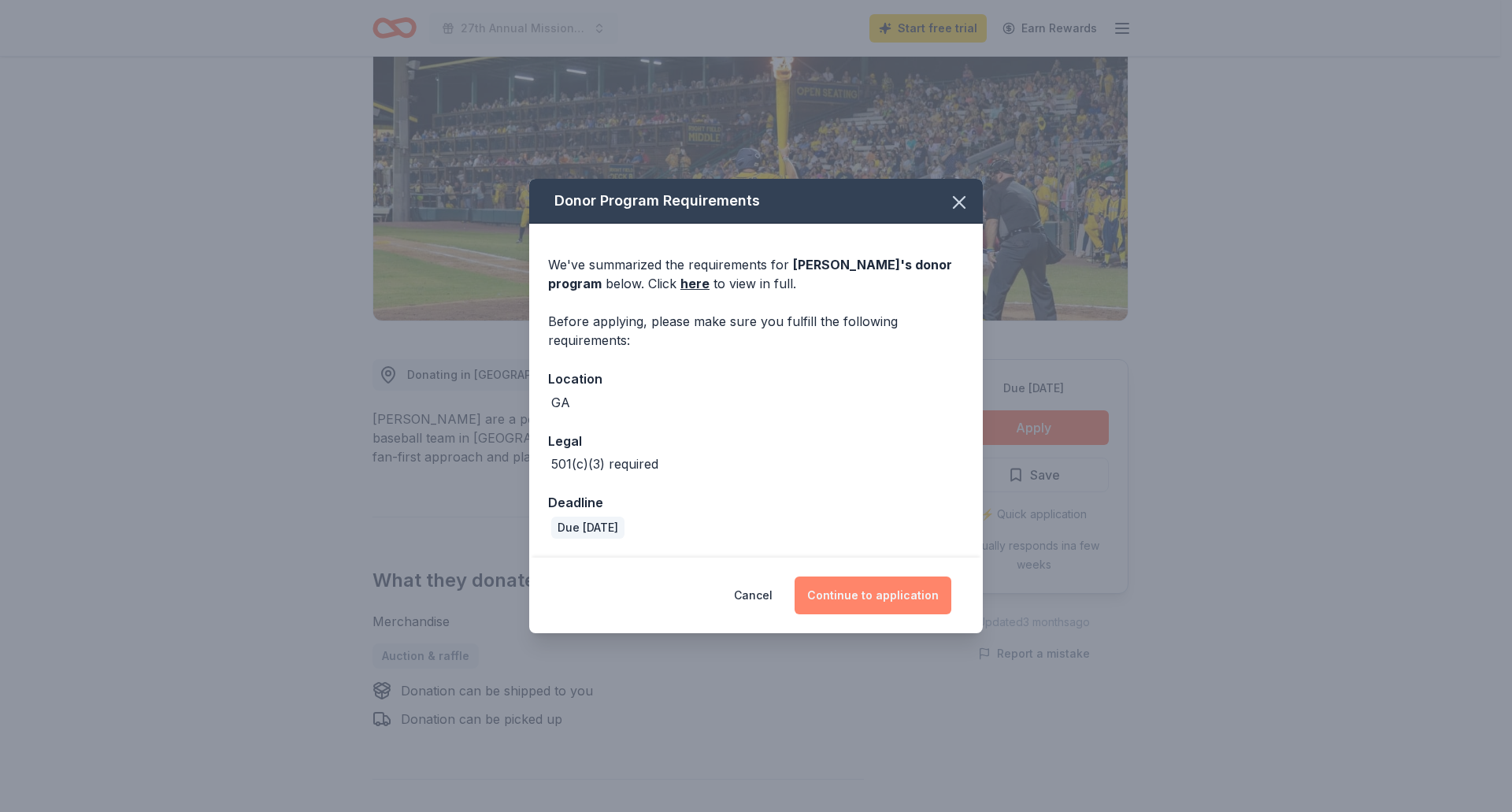
click at [866, 603] on button "Continue to application" at bounding box center [873, 595] width 157 height 38
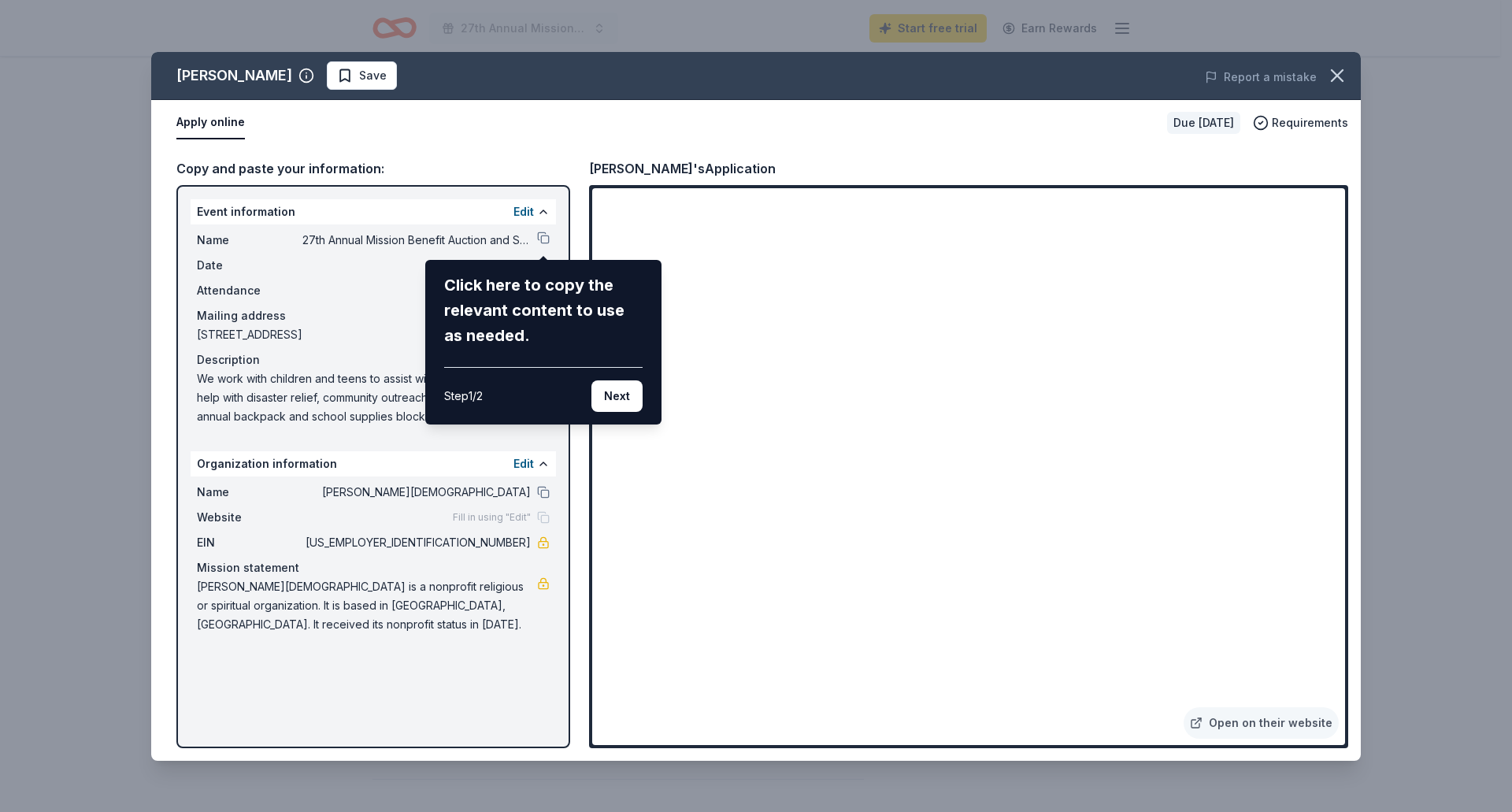
click at [554, 138] on div "Savannah Bananas Save Report a mistake Apply online Due in 26 days Requirements…" at bounding box center [756, 407] width 1210 height 709
click at [602, 400] on button "Next" at bounding box center [616, 397] width 51 height 32
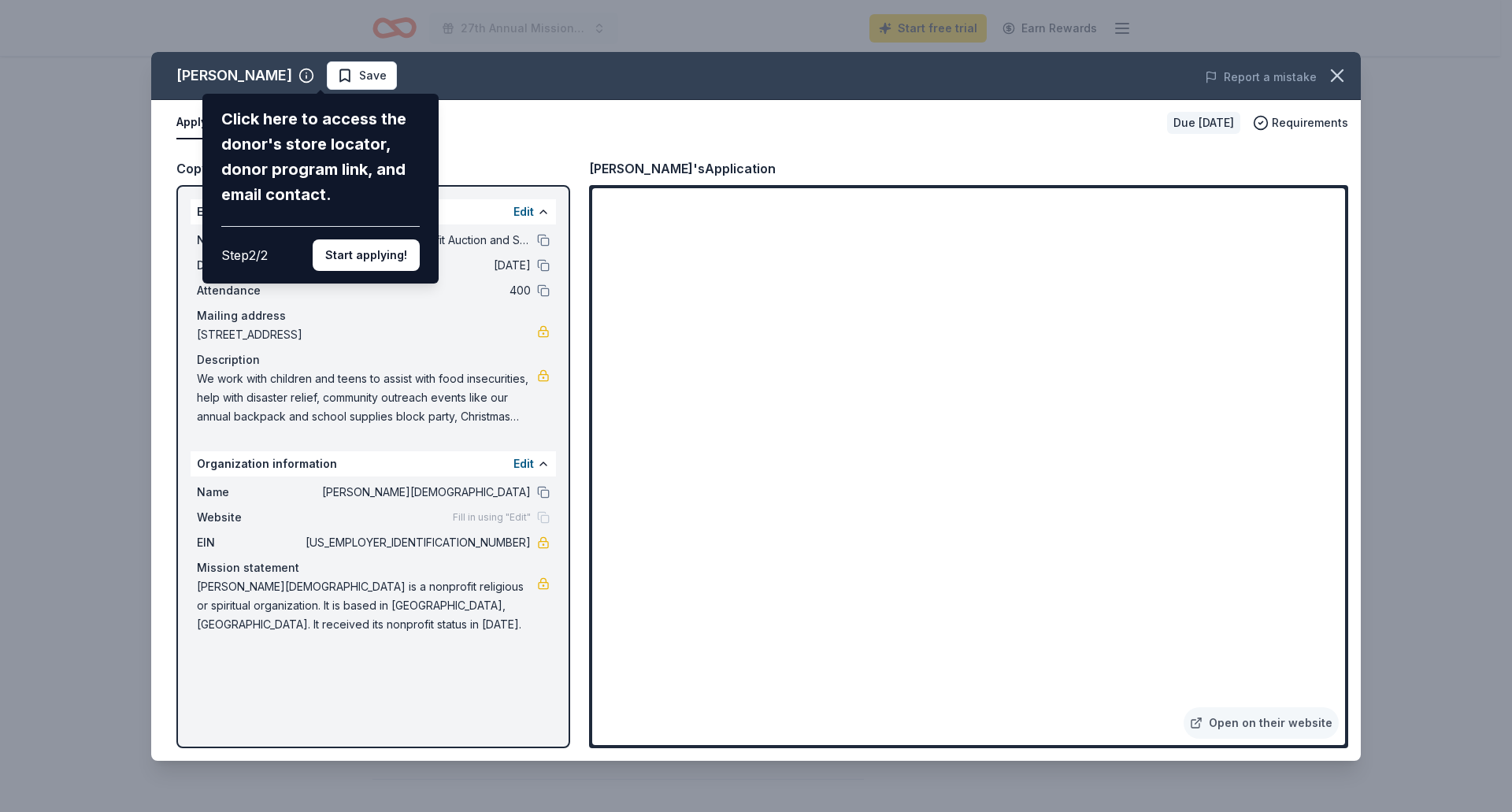
click at [513, 89] on div "Savannah Bananas Click here to access the donor's store locator, donor program …" at bounding box center [756, 407] width 1210 height 709
click at [580, 119] on div "Savannah Bananas Click here to access the donor's store locator, donor program …" at bounding box center [756, 407] width 1210 height 709
click at [525, 208] on div "Savannah Bananas Click here to access the donor's store locator, donor program …" at bounding box center [756, 407] width 1210 height 709
click at [489, 77] on div "Savannah Bananas Click here to access the donor's store locator, donor program …" at bounding box center [756, 407] width 1210 height 709
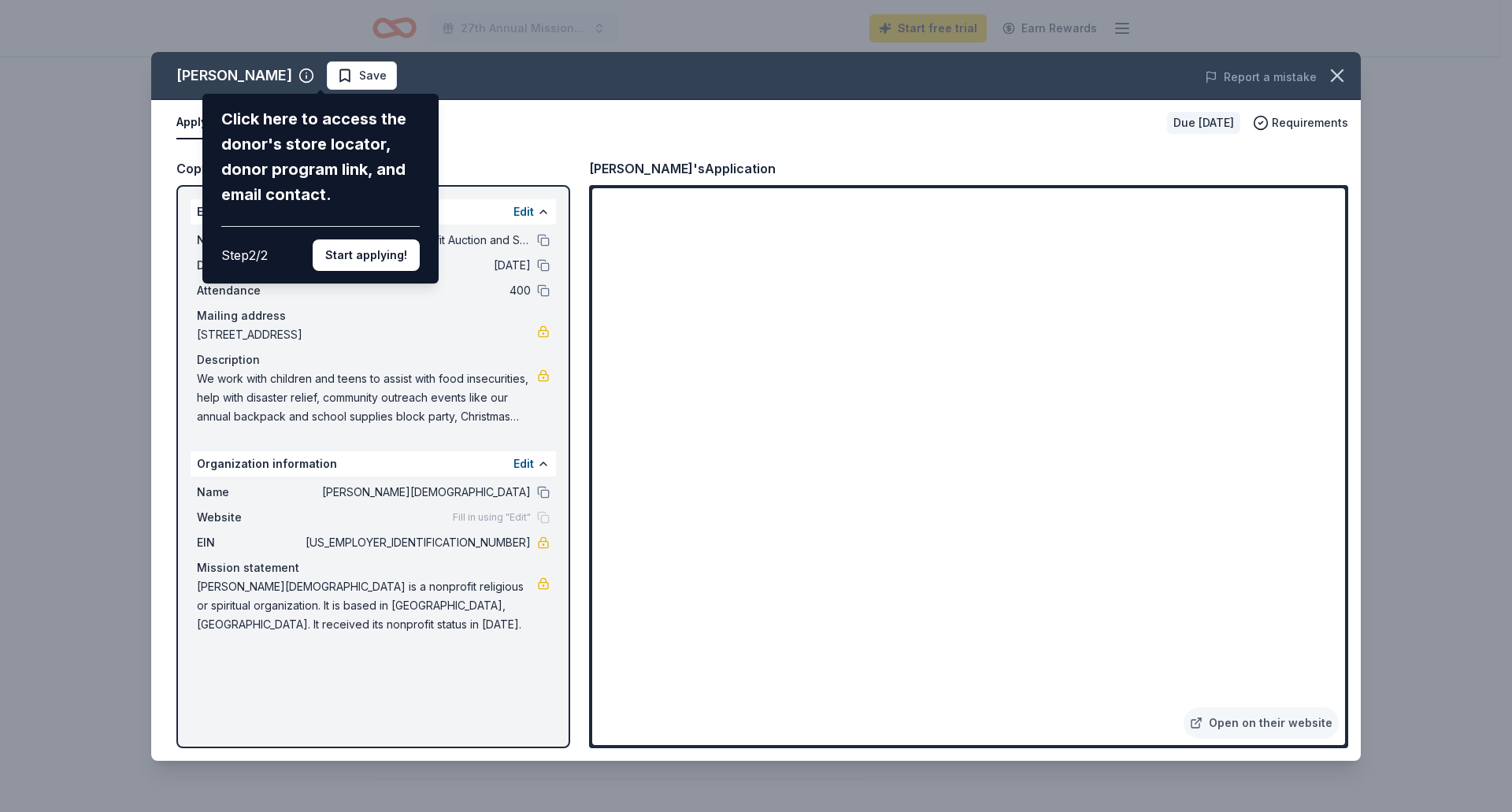
click at [363, 82] on div "Savannah Bananas Click here to access the donor's store locator, donor program …" at bounding box center [756, 407] width 1210 height 709
click at [324, 82] on div "Savannah Bananas Click here to access the donor's store locator, donor program …" at bounding box center [756, 407] width 1210 height 709
click at [373, 256] on button "Start applying!" at bounding box center [366, 256] width 107 height 32
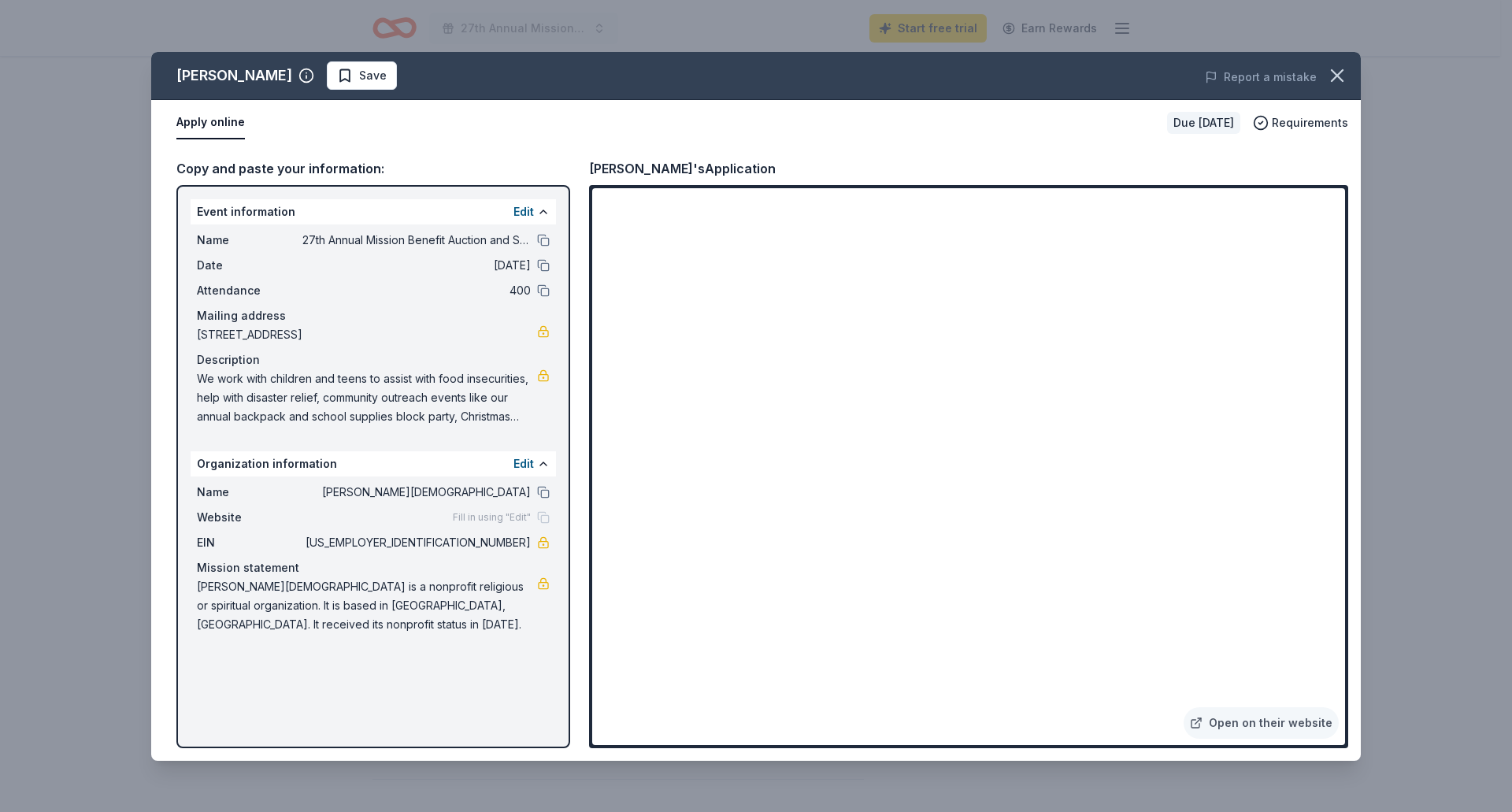
click at [519, 211] on div "Savannah Bananas Save Report a mistake Apply online Due in 26 days Requirements…" at bounding box center [756, 407] width 1210 height 709
click at [198, 126] on button "Apply online" at bounding box center [210, 123] width 69 height 33
click at [1269, 719] on link "Open on their website" at bounding box center [1261, 723] width 155 height 32
click at [1336, 76] on icon "button" at bounding box center [1337, 76] width 11 height 11
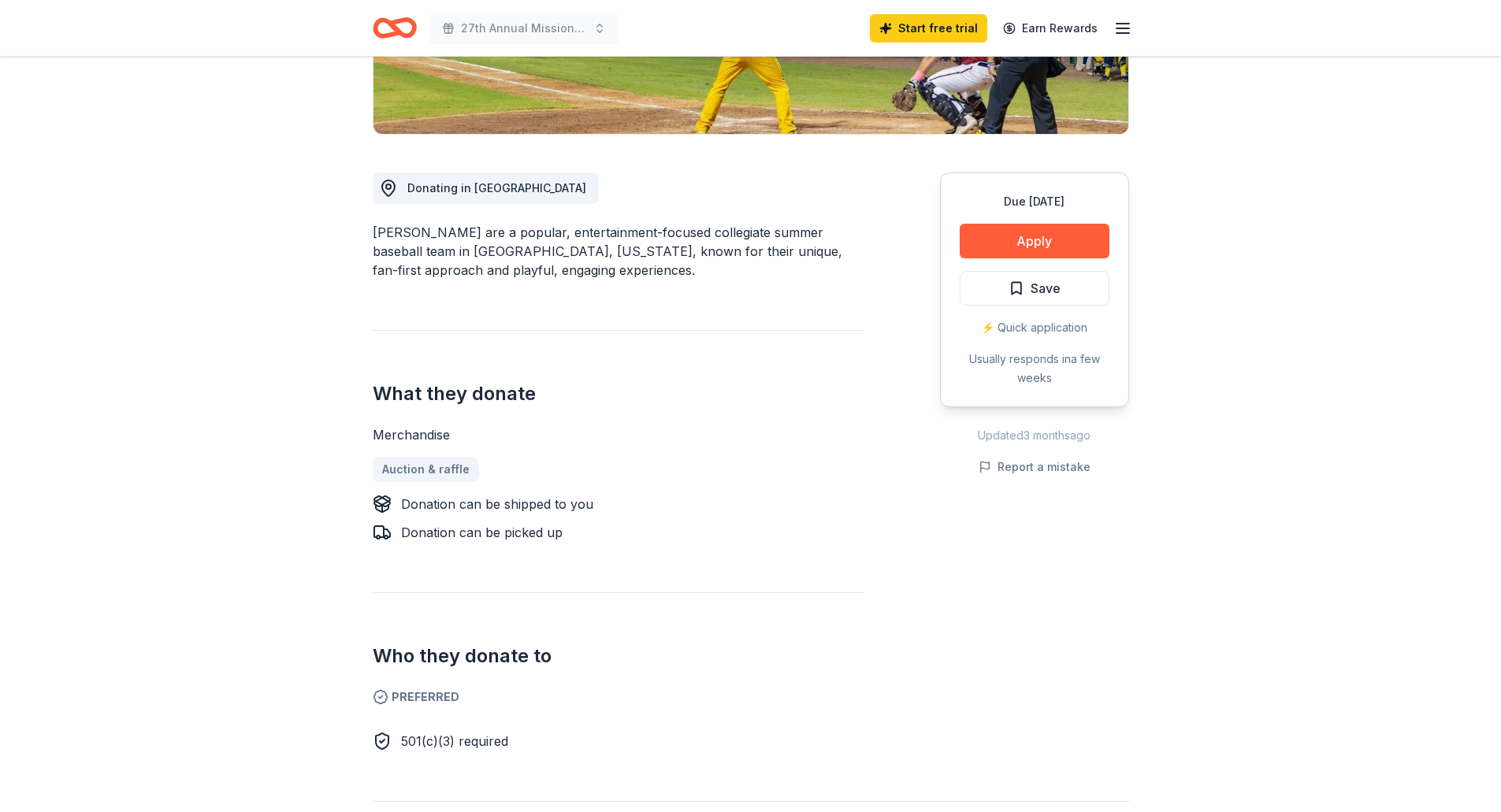
scroll to position [0, 0]
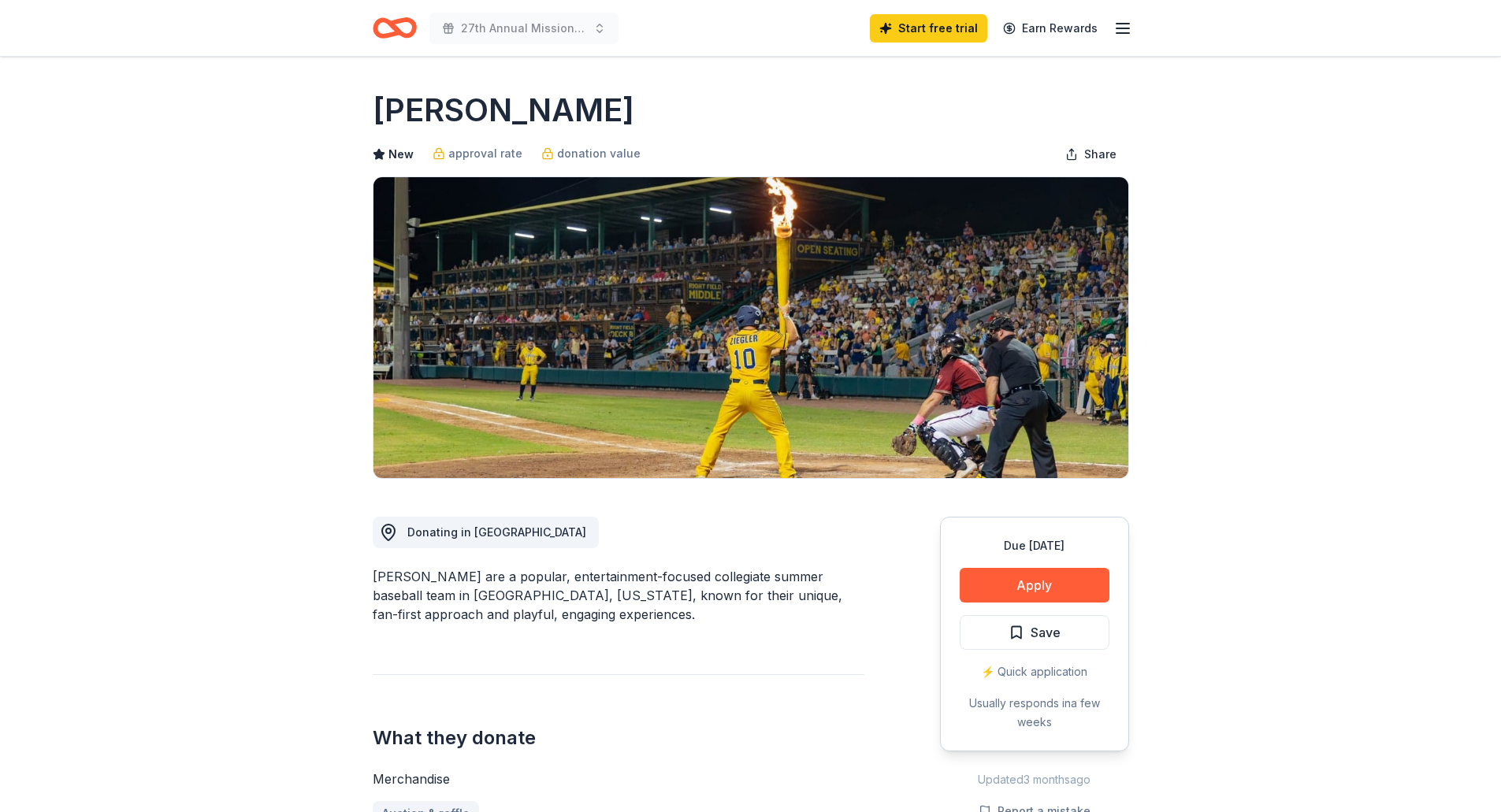
click at [394, 24] on icon "Home" at bounding box center [401, 28] width 25 height 16
